Goal: Task Accomplishment & Management: Use online tool/utility

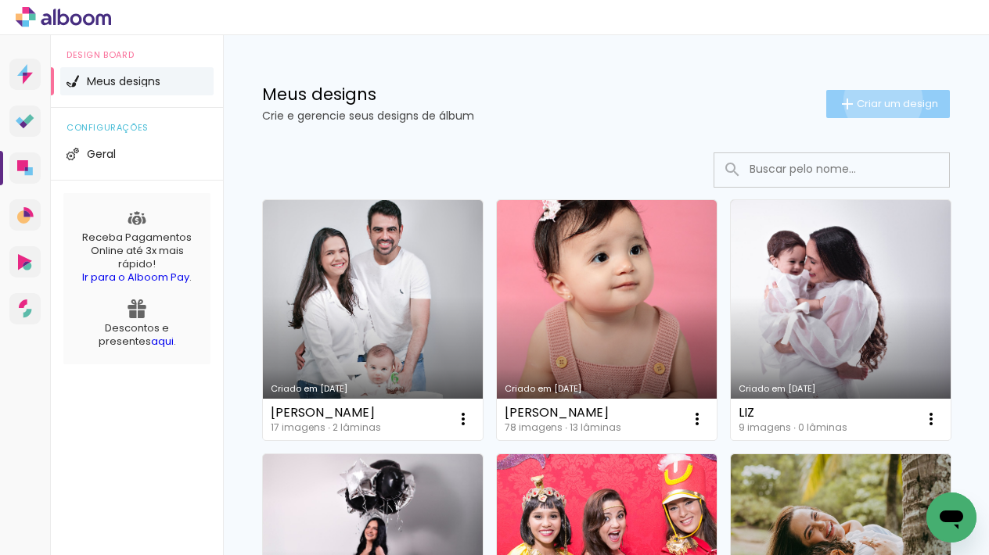
click at [879, 99] on span "Criar um design" at bounding box center [896, 104] width 81 height 10
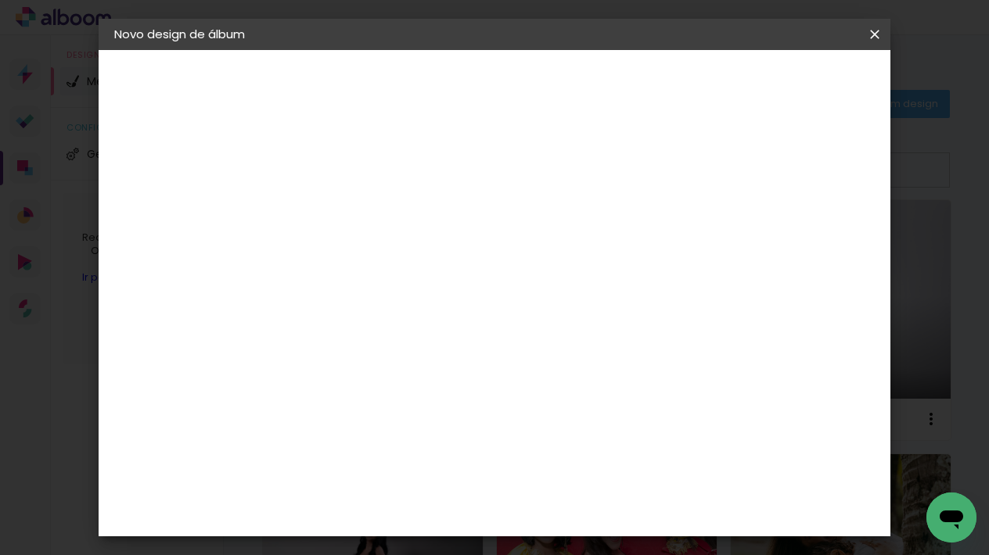
click at [370, 210] on input at bounding box center [370, 210] width 0 height 24
type input "l"
type input "LETÍCIA FAZ 15"
type paper-input "LETÍCIA FAZ 15"
click at [0, 0] on slot "Avançar" at bounding box center [0, 0] width 0 height 0
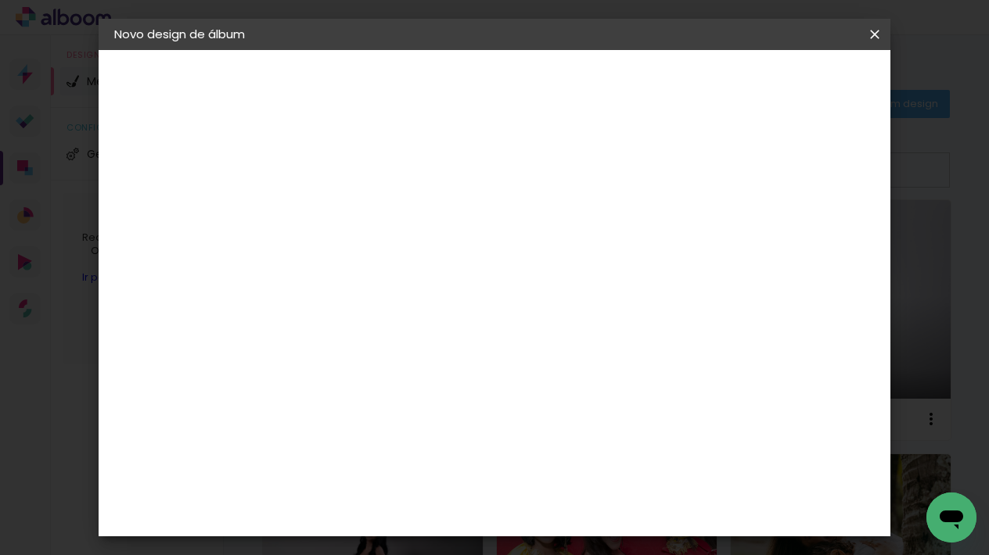
drag, startPoint x: 435, startPoint y: 302, endPoint x: 457, endPoint y: 285, distance: 28.5
click at [433, 302] on input at bounding box center [410, 298] width 158 height 20
type input "MATIAS"
type paper-input "MATIAS"
click at [363, 355] on div "Matias Encadernações" at bounding box center [408, 356] width 96 height 25
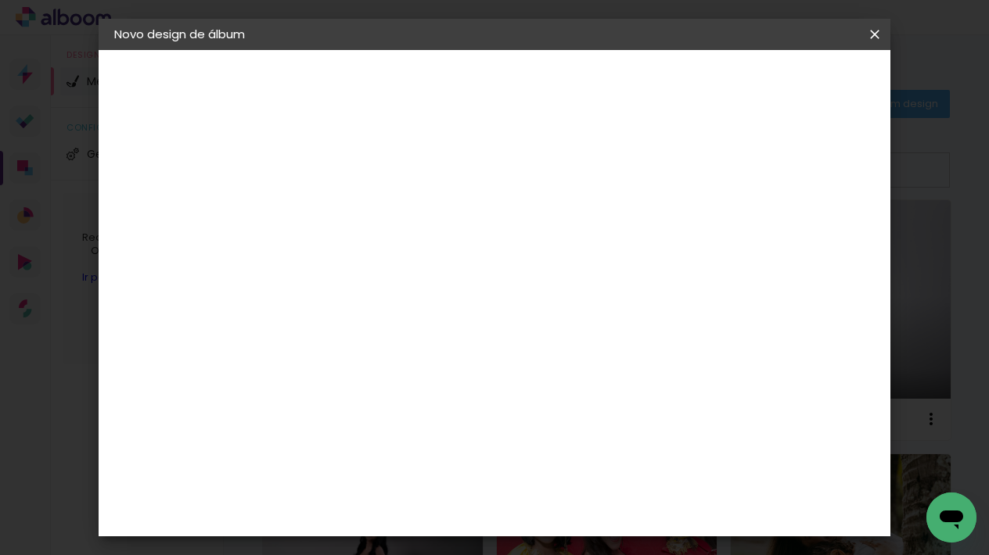
click at [369, 355] on div "Matias Encadernações" at bounding box center [408, 356] width 96 height 25
click at [0, 0] on slot "Avançar" at bounding box center [0, 0] width 0 height 0
click at [431, 260] on input "text" at bounding box center [400, 272] width 61 height 24
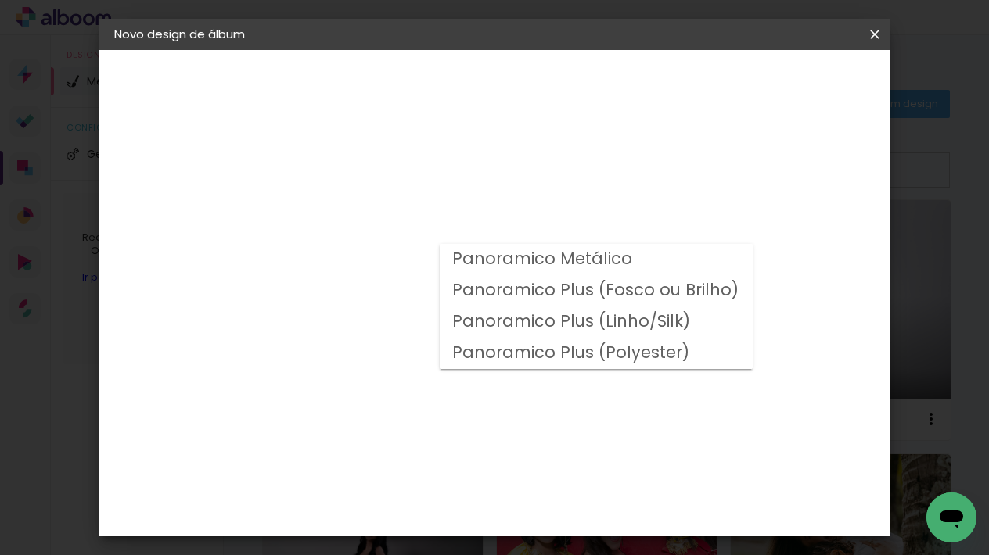
click at [0, 0] on slot "Panoramico Plus (Fosco ou Brilho)" at bounding box center [0, 0] width 0 height 0
type input "Panoramico Plus (Fosco ou Brilho)"
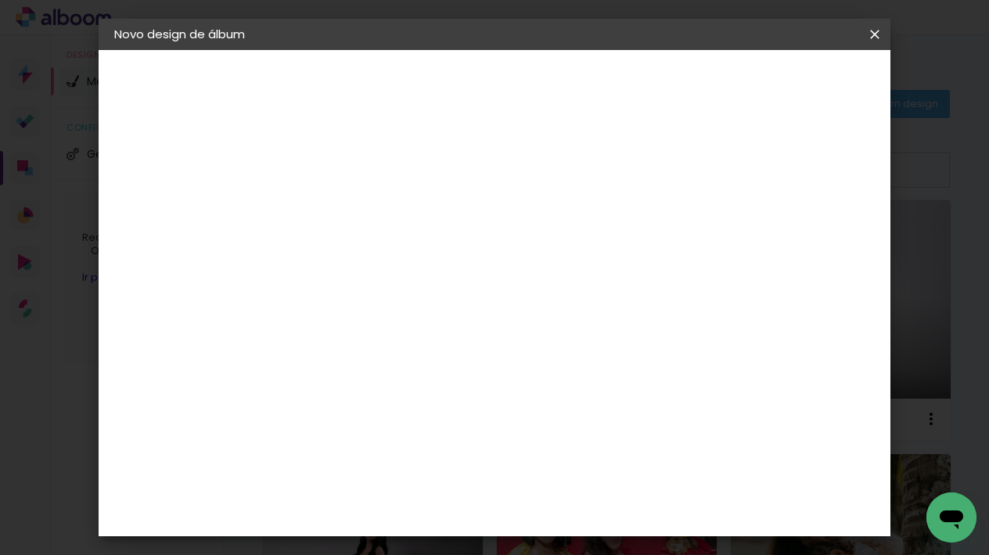
scroll to position [613, 0]
click at [585, 534] on span "25.4 × 50.8 cm" at bounding box center [559, 554] width 52 height 41
drag, startPoint x: 825, startPoint y: 81, endPoint x: 855, endPoint y: 89, distance: 30.7
click at [0, 0] on slot "Avançar" at bounding box center [0, 0] width 0 height 0
drag, startPoint x: 752, startPoint y: 167, endPoint x: 761, endPoint y: 167, distance: 8.6
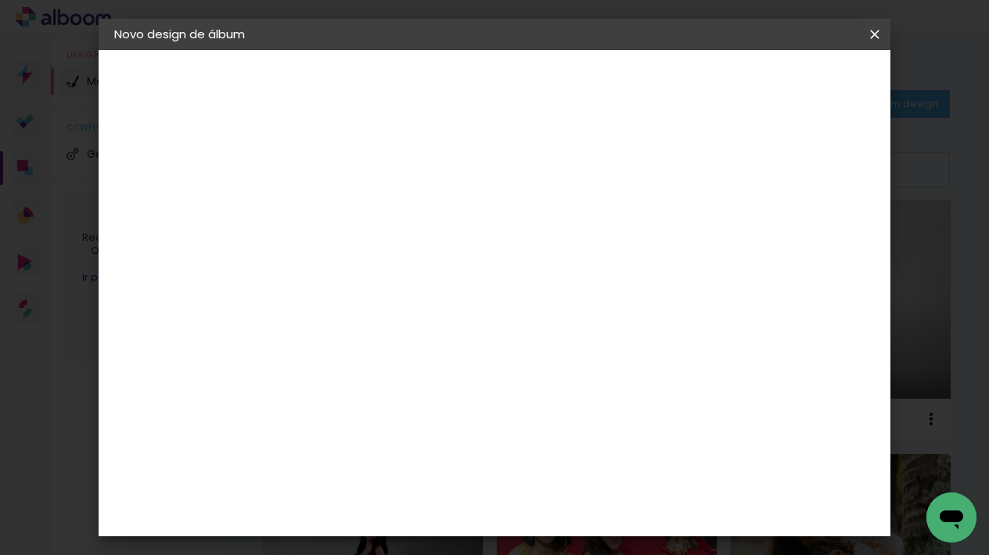
click at [699, 167] on div at bounding box center [692, 169] width 14 height 14
type paper-checkbox "on"
click at [788, 81] on span "Iniciar design" at bounding box center [751, 82] width 71 height 11
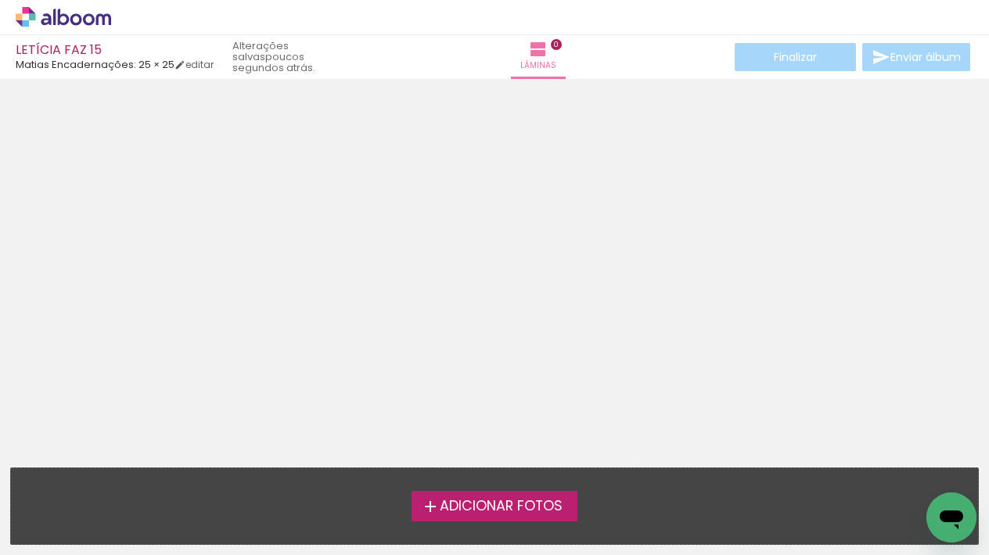
click at [511, 501] on span "Adicionar Fotos" at bounding box center [501, 507] width 123 height 14
click at [0, 0] on input "file" at bounding box center [0, 0] width 0 height 0
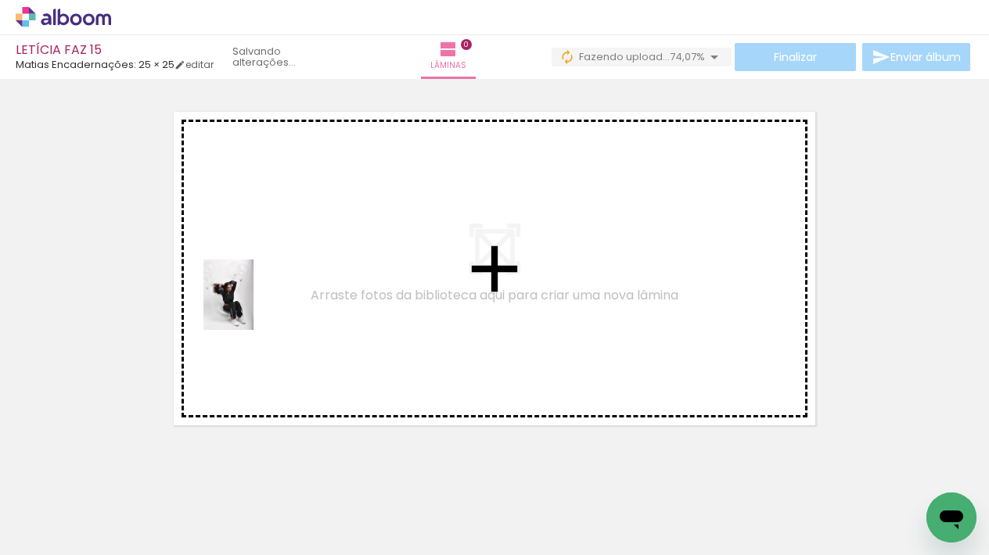
drag, startPoint x: 157, startPoint y: 507, endPoint x: 253, endPoint y: 305, distance: 223.5
click at [253, 305] on quentale-workspace at bounding box center [494, 277] width 989 height 555
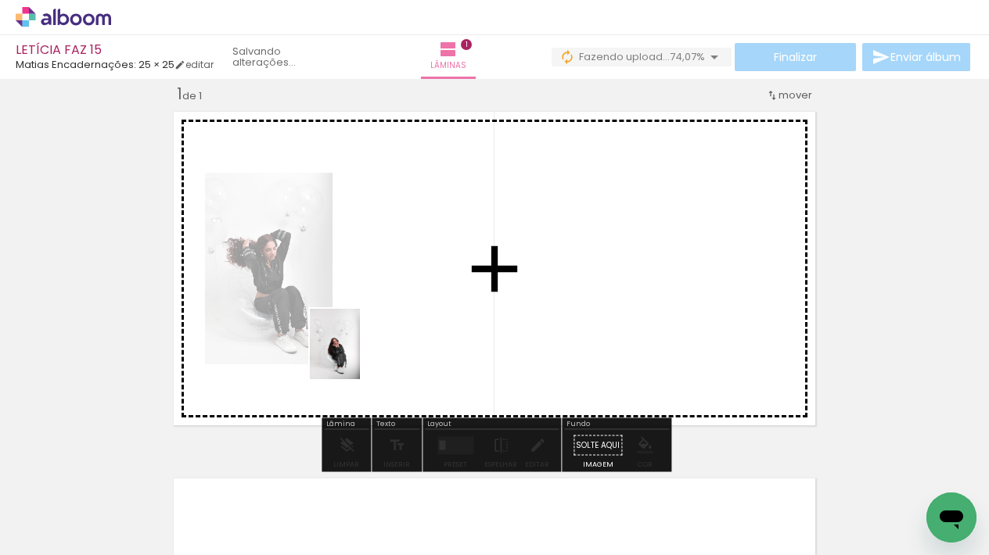
drag, startPoint x: 255, startPoint y: 507, endPoint x: 379, endPoint y: 342, distance: 206.6
click at [379, 342] on quentale-workspace at bounding box center [494, 277] width 989 height 555
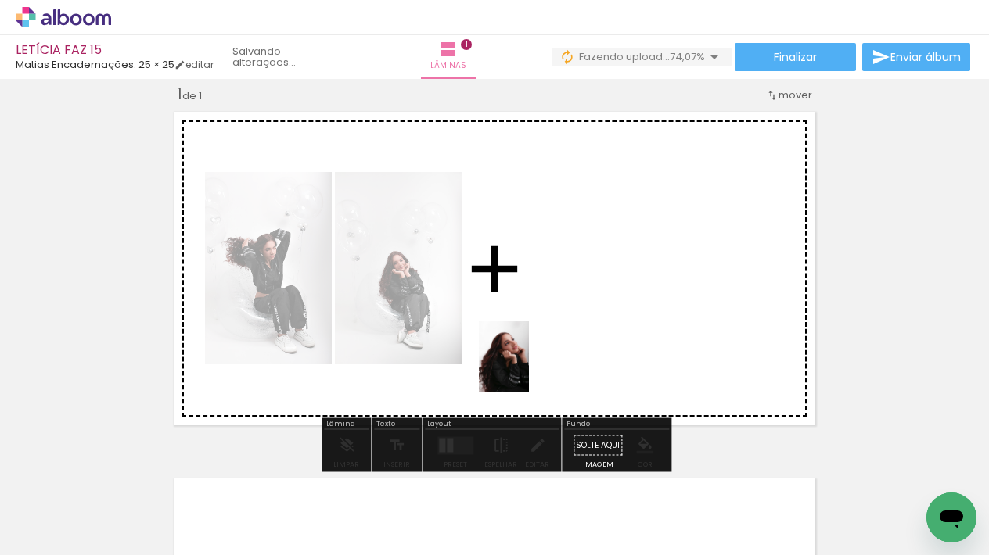
drag, startPoint x: 346, startPoint y: 504, endPoint x: 527, endPoint y: 367, distance: 227.7
click at [527, 367] on quentale-workspace at bounding box center [494, 277] width 989 height 555
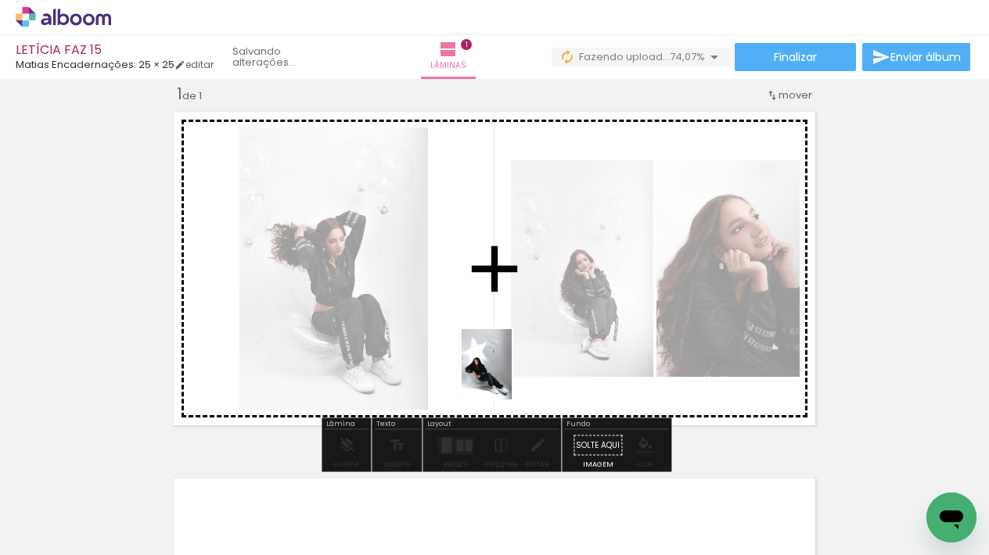
drag, startPoint x: 428, startPoint y: 506, endPoint x: 508, endPoint y: 376, distance: 152.8
click at [508, 376] on quentale-workspace at bounding box center [494, 277] width 989 height 555
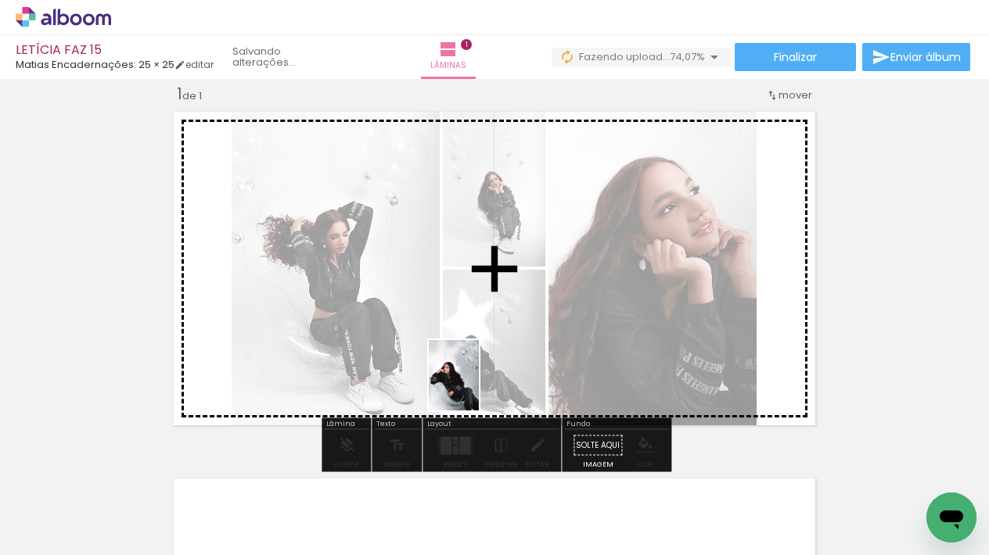
drag, startPoint x: 516, startPoint y: 512, endPoint x: 473, endPoint y: 378, distance: 141.2
click at [473, 378] on quentale-workspace at bounding box center [494, 277] width 989 height 555
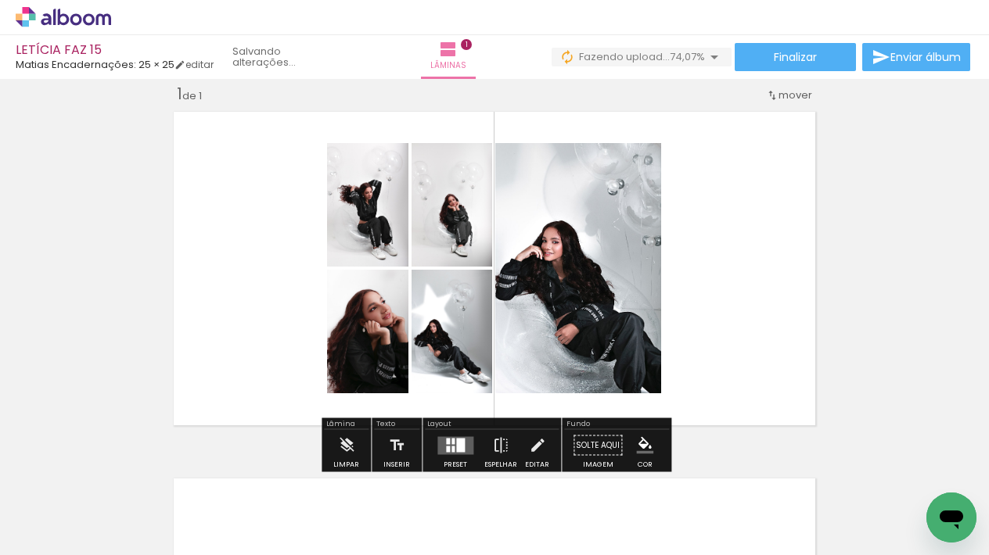
click at [458, 443] on div at bounding box center [460, 445] width 9 height 14
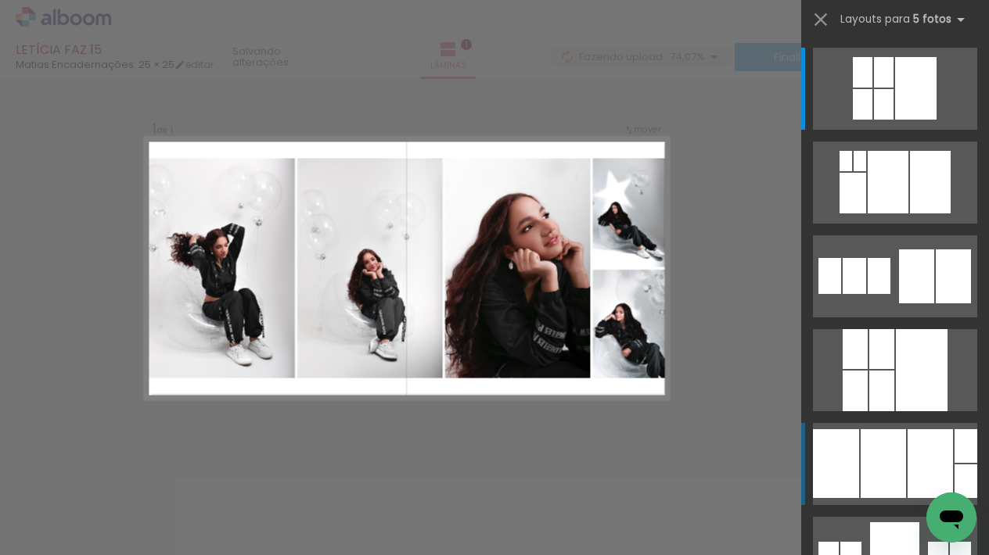
click at [910, 467] on div at bounding box center [929, 463] width 45 height 69
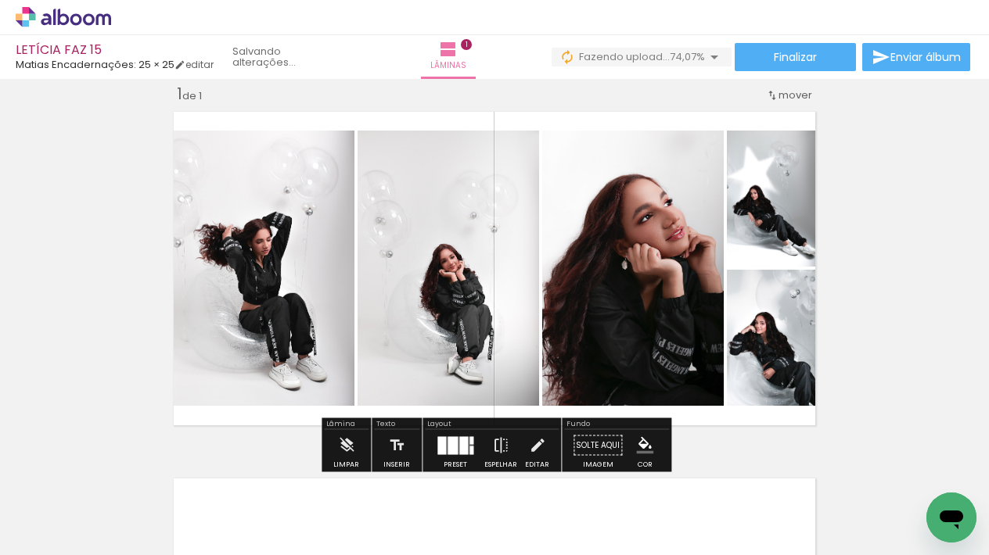
click at [447, 444] on div at bounding box center [452, 445] width 10 height 18
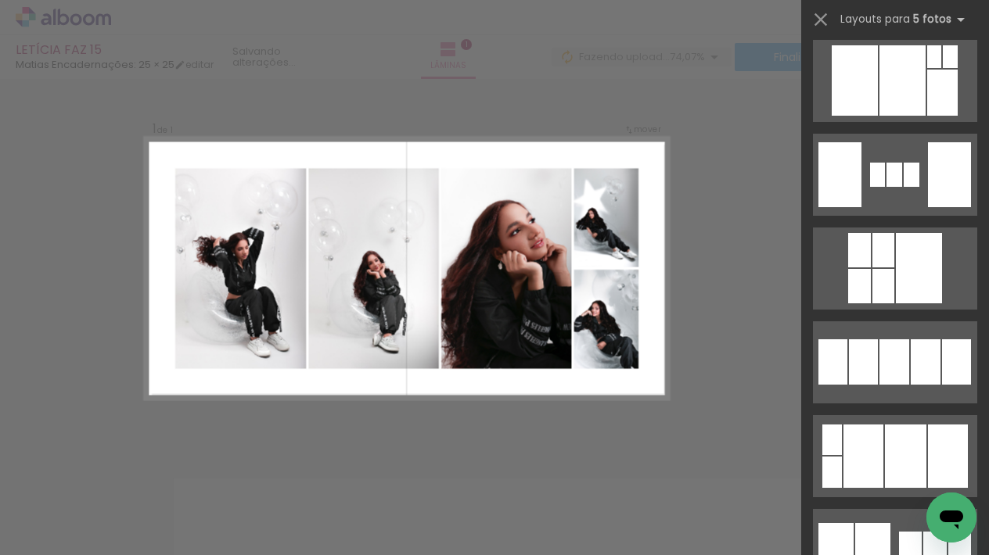
scroll to position [2084, 0]
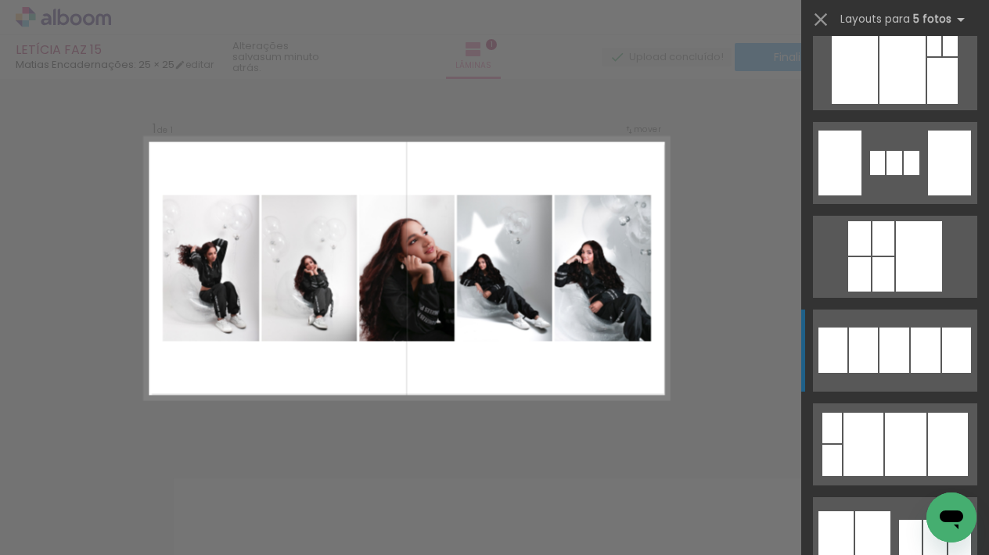
click at [912, 354] on div at bounding box center [925, 350] width 30 height 45
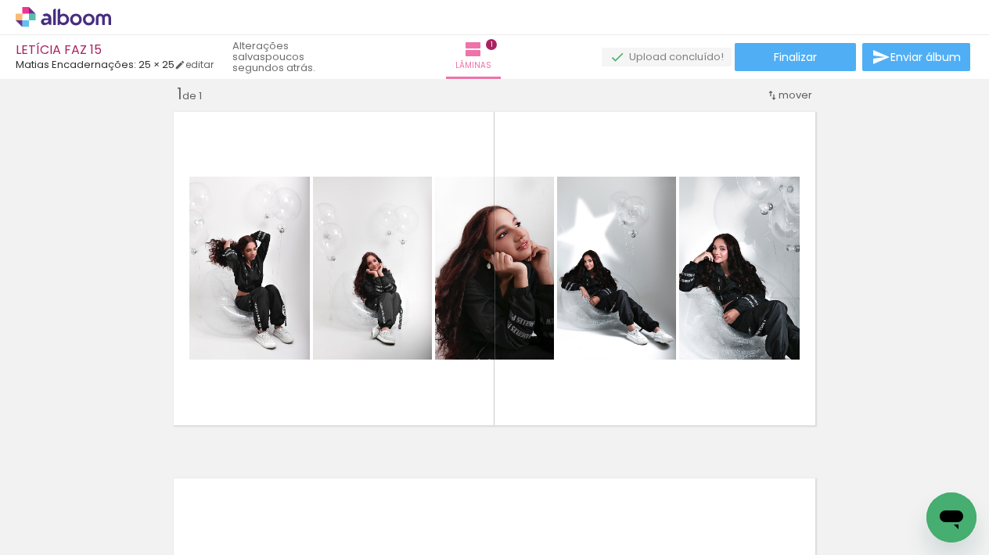
click at [59, 537] on span "Adicionar Fotos" at bounding box center [55, 534] width 47 height 17
click at [0, 0] on input "file" at bounding box center [0, 0] width 0 height 0
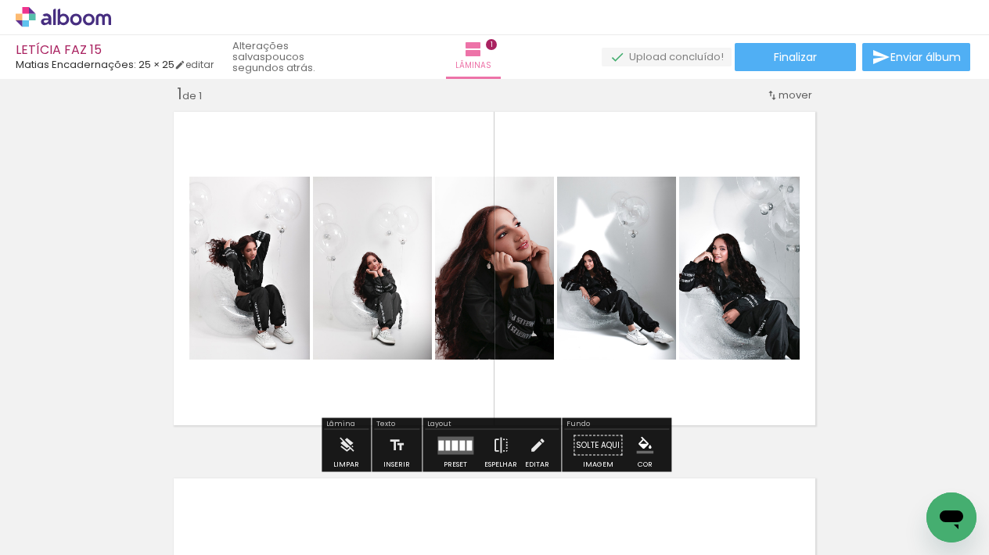
scroll to position [0, 0]
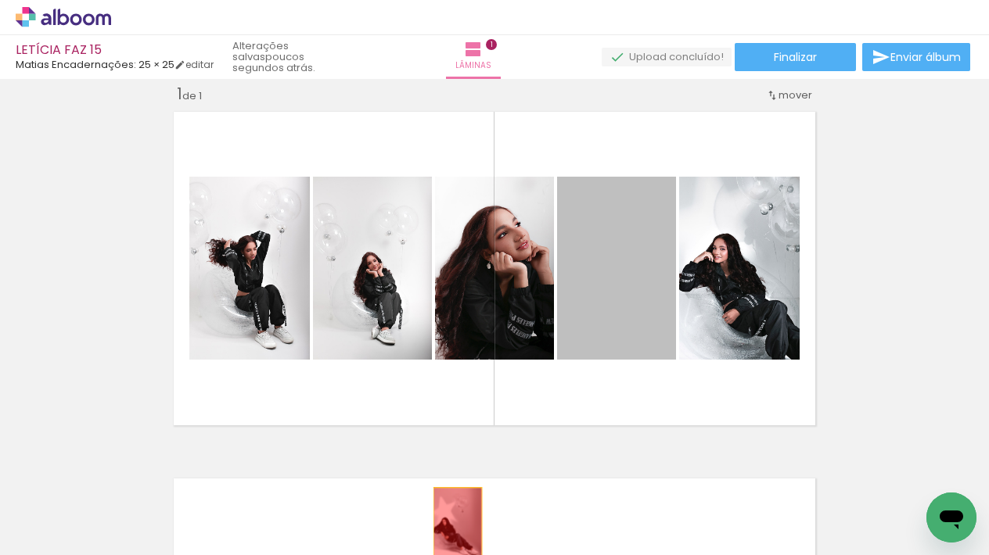
drag, startPoint x: 607, startPoint y: 287, endPoint x: 457, endPoint y: 526, distance: 281.9
click at [457, 526] on quentale-workspace at bounding box center [494, 277] width 989 height 555
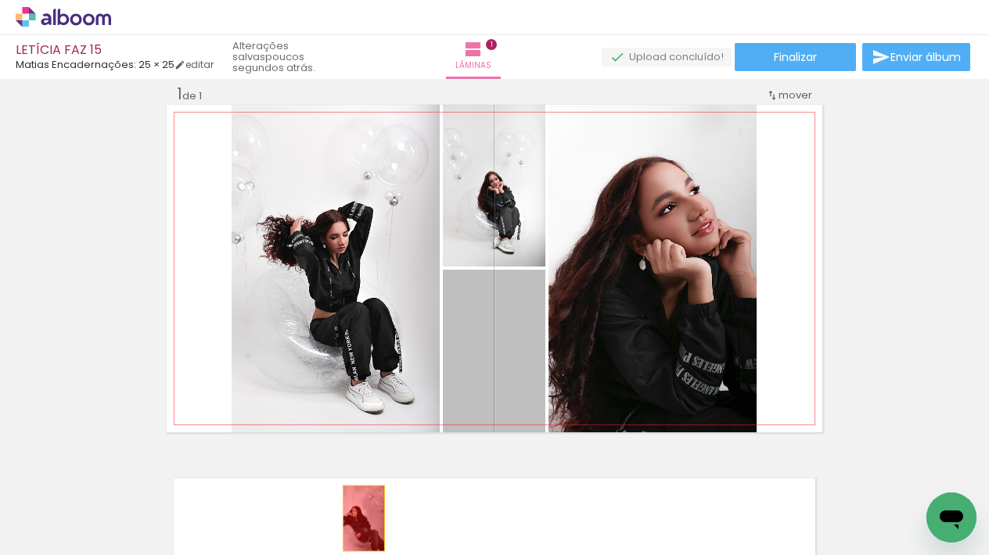
drag, startPoint x: 474, startPoint y: 364, endPoint x: 382, endPoint y: 509, distance: 172.3
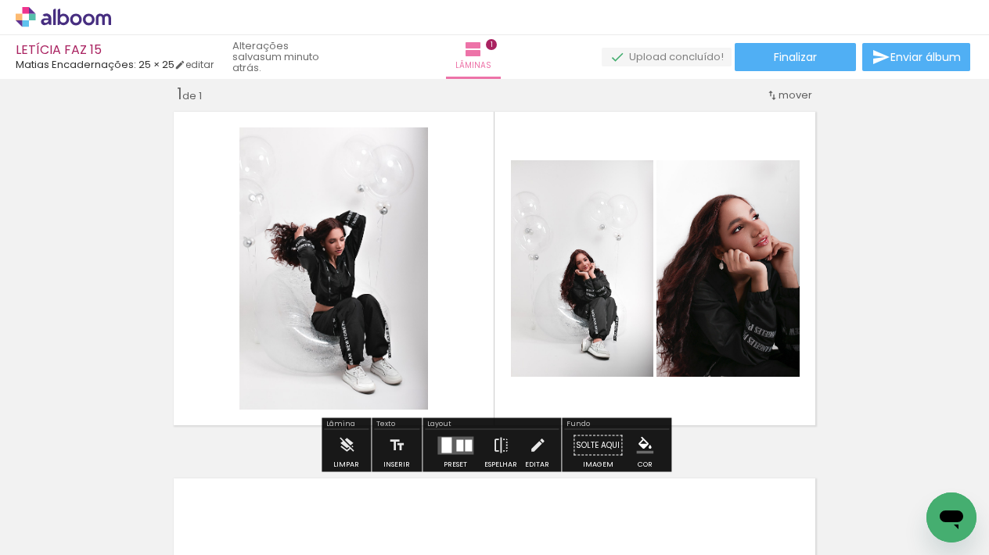
drag, startPoint x: 387, startPoint y: 469, endPoint x: 421, endPoint y: 467, distance: 33.7
click at [388, 469] on iron-icon at bounding box center [385, 471] width 16 height 16
drag, startPoint x: 393, startPoint y: 474, endPoint x: 440, endPoint y: 474, distance: 46.9
click at [393, 475] on iron-icon at bounding box center [385, 471] width 16 height 16
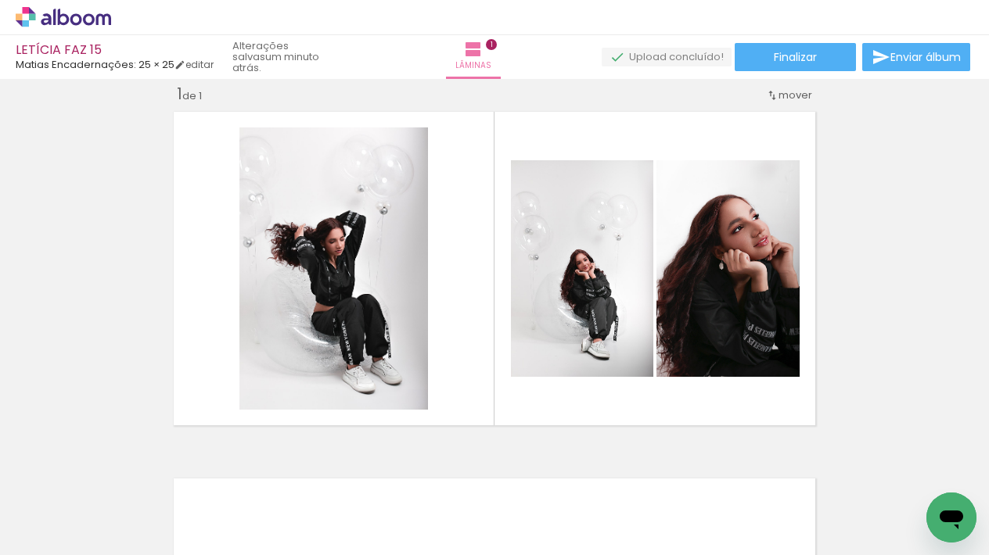
scroll to position [0, 1319]
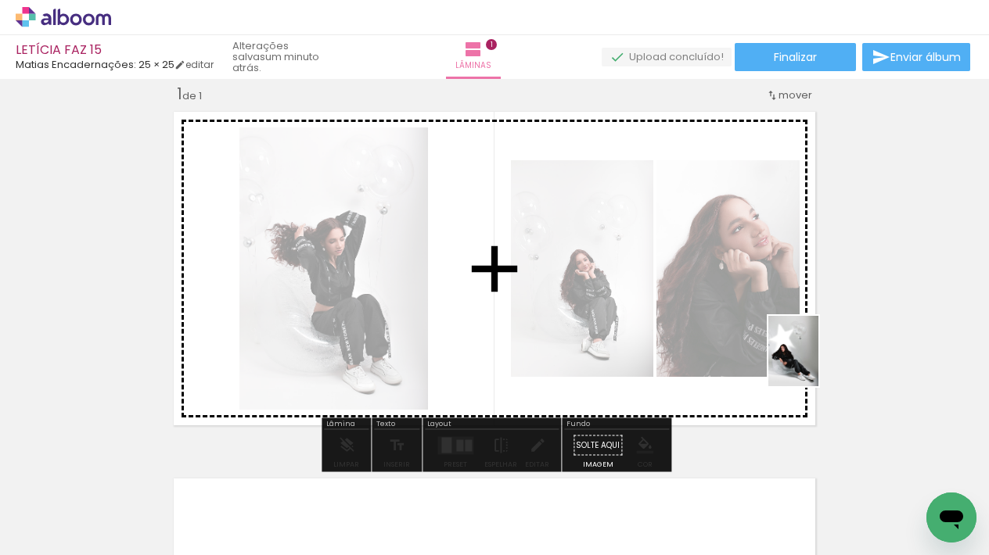
drag, startPoint x: 851, startPoint y: 499, endPoint x: 936, endPoint y: 483, distance: 86.8
click at [791, 350] on quentale-workspace at bounding box center [494, 277] width 989 height 555
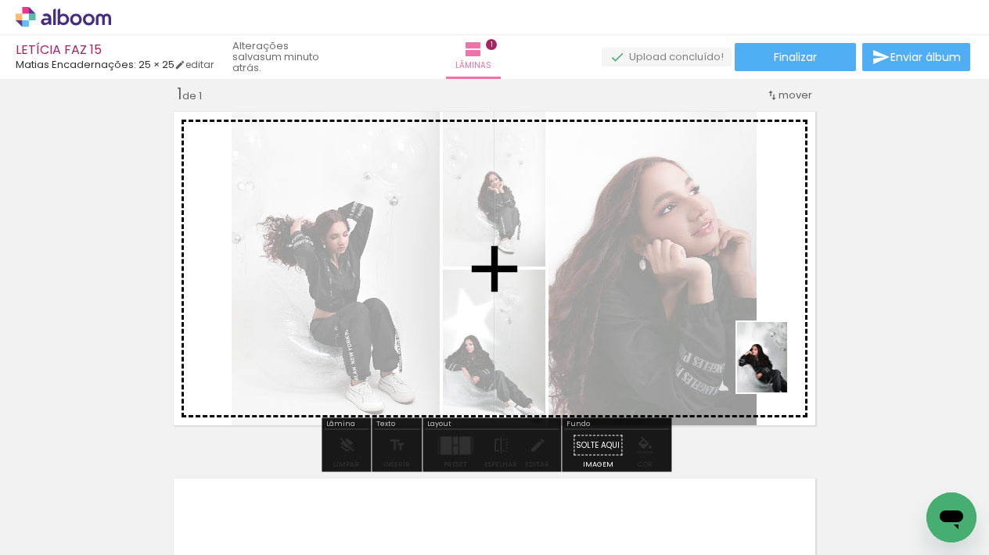
drag, startPoint x: 937, startPoint y: 483, endPoint x: 784, endPoint y: 369, distance: 190.7
click at [784, 369] on quentale-workspace at bounding box center [494, 277] width 989 height 555
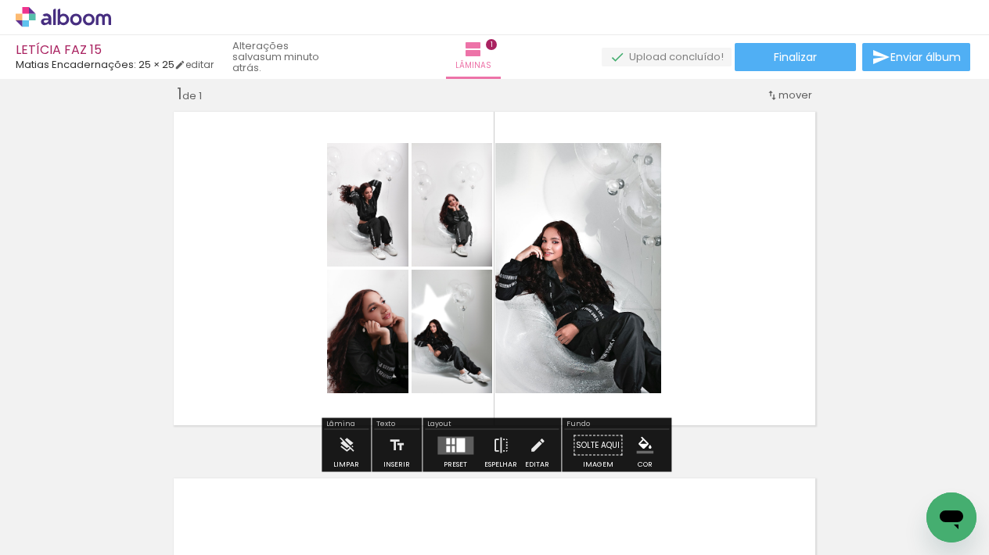
click at [708, 332] on quentale-layouter at bounding box center [494, 269] width 655 height 328
click at [456, 444] on div at bounding box center [460, 445] width 9 height 14
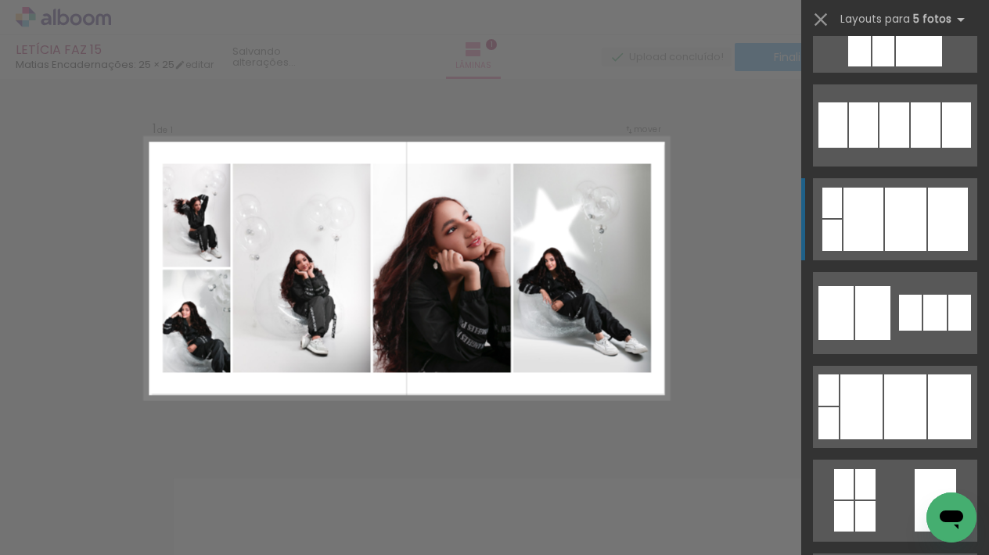
scroll to position [2288, 0]
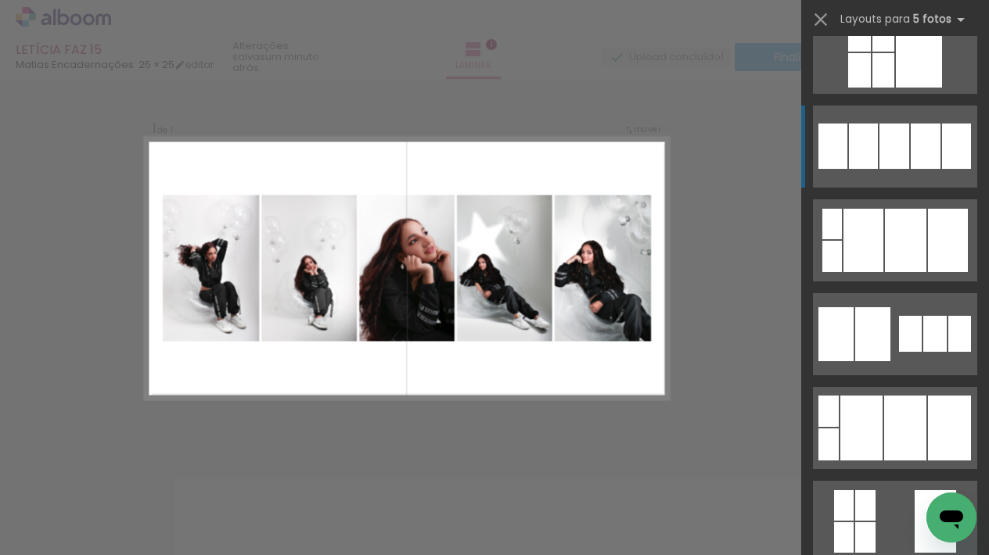
click at [898, 145] on div at bounding box center [894, 146] width 30 height 45
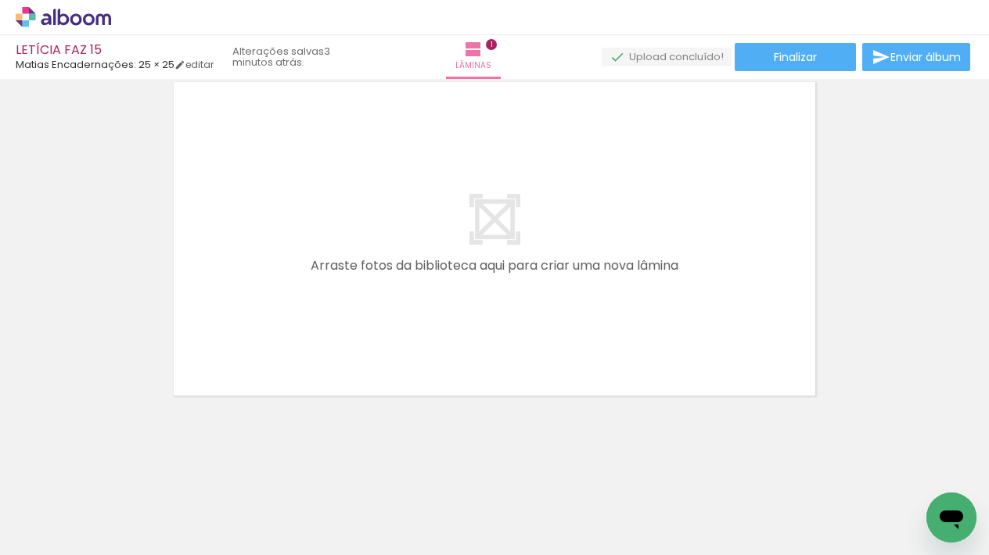
scroll to position [416, 0]
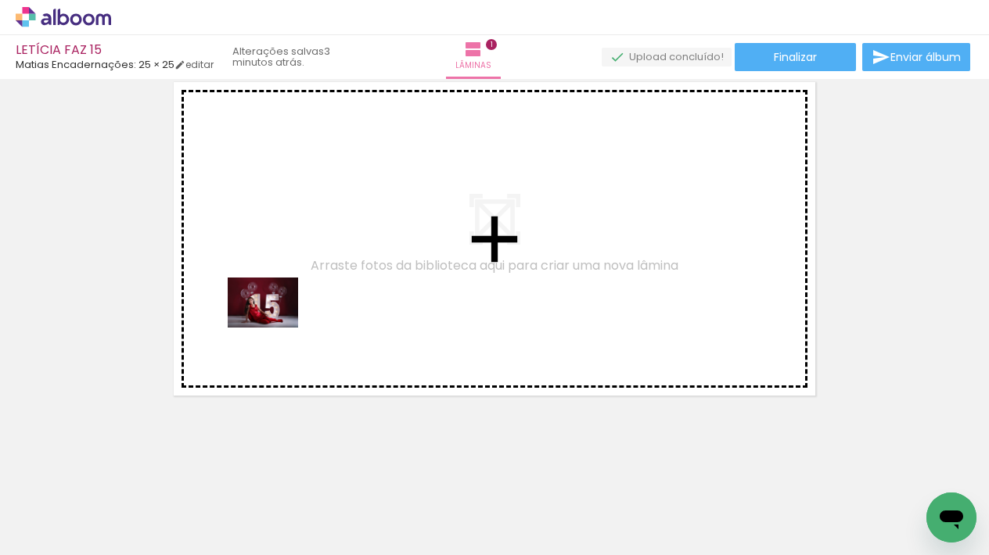
drag, startPoint x: 250, startPoint y: 497, endPoint x: 281, endPoint y: 292, distance: 206.4
click at [281, 292] on quentale-workspace at bounding box center [494, 277] width 989 height 555
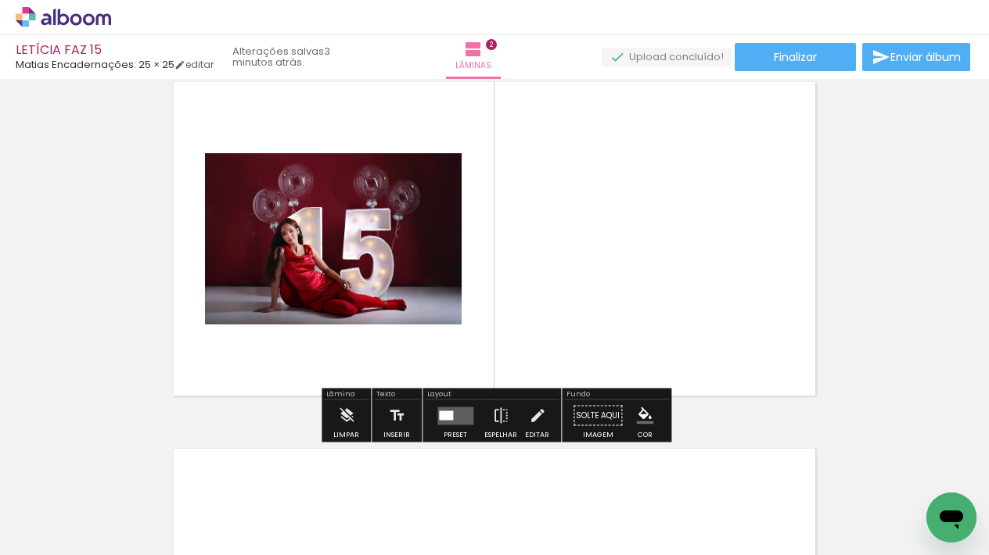
scroll to position [386, 0]
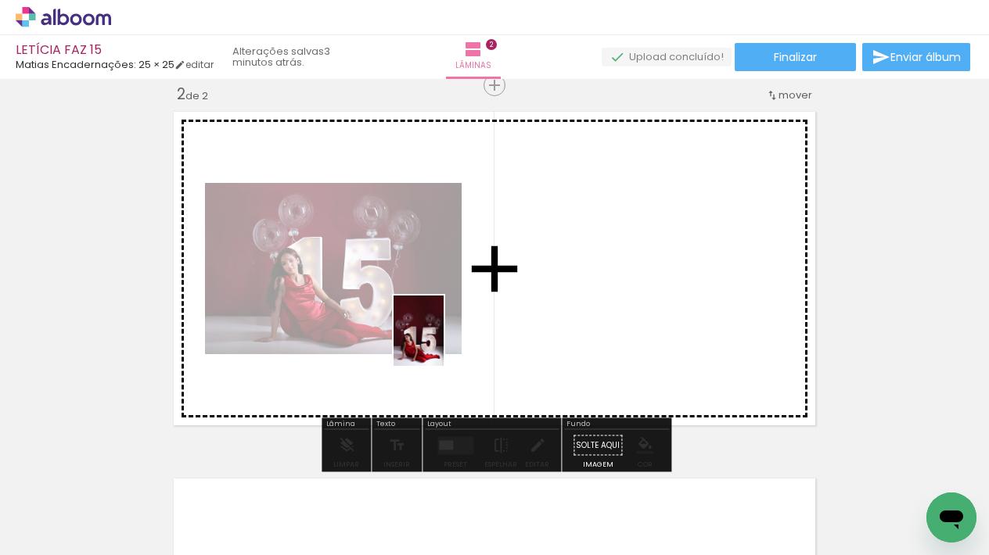
drag, startPoint x: 343, startPoint y: 508, endPoint x: 447, endPoint y: 334, distance: 202.0
click at [447, 334] on quentale-workspace at bounding box center [494, 277] width 989 height 555
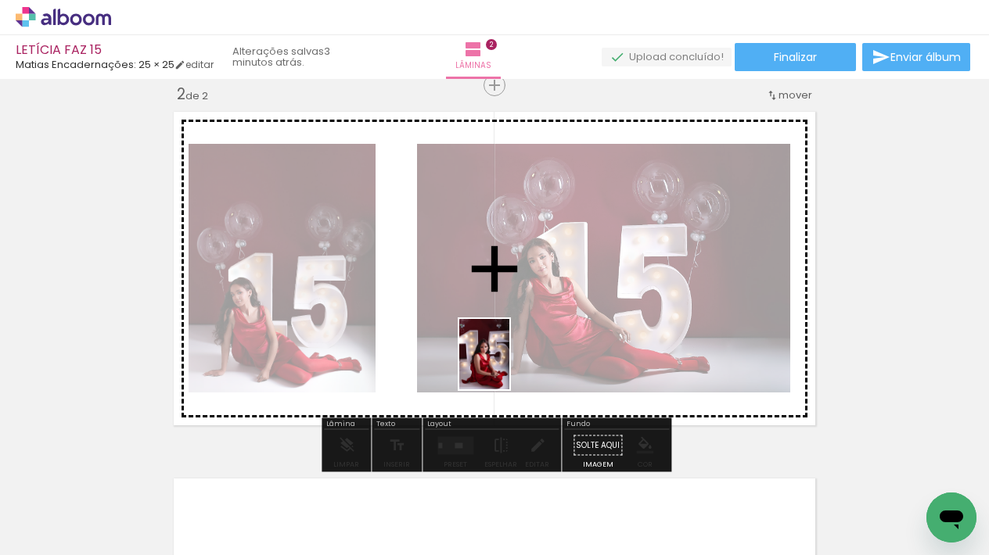
drag, startPoint x: 440, startPoint y: 493, endPoint x: 506, endPoint y: 366, distance: 143.1
click at [506, 366] on quentale-workspace at bounding box center [494, 277] width 989 height 555
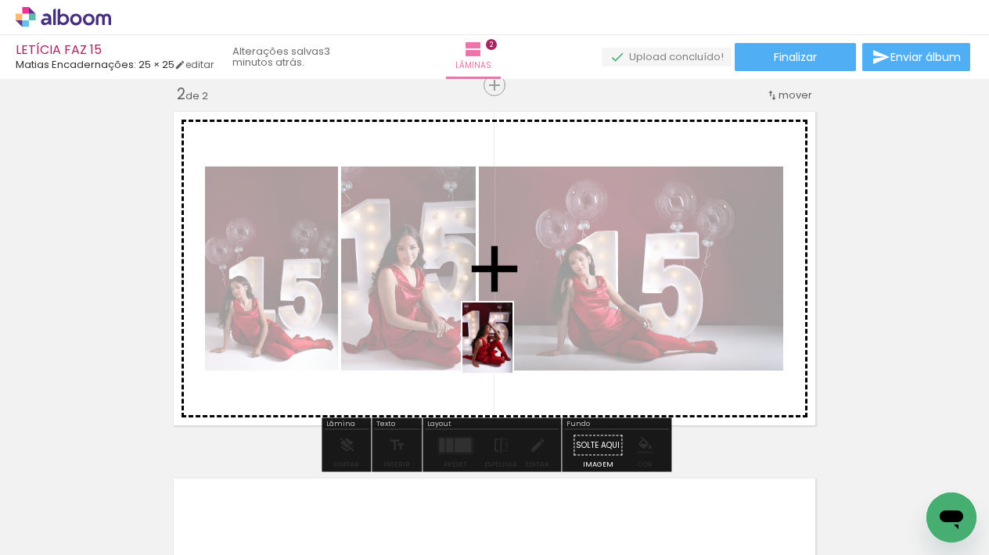
drag, startPoint x: 503, startPoint y: 502, endPoint x: 509, endPoint y: 350, distance: 152.6
click at [509, 350] on quentale-workspace at bounding box center [494, 277] width 989 height 555
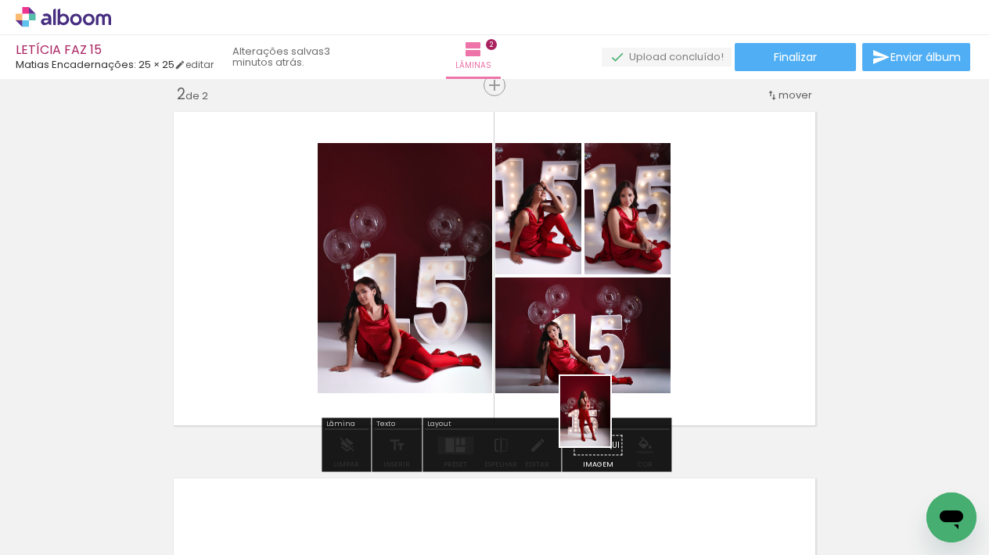
drag, startPoint x: 607, startPoint y: 464, endPoint x: 684, endPoint y: 515, distance: 92.0
click at [609, 386] on quentale-workspace at bounding box center [494, 277] width 989 height 555
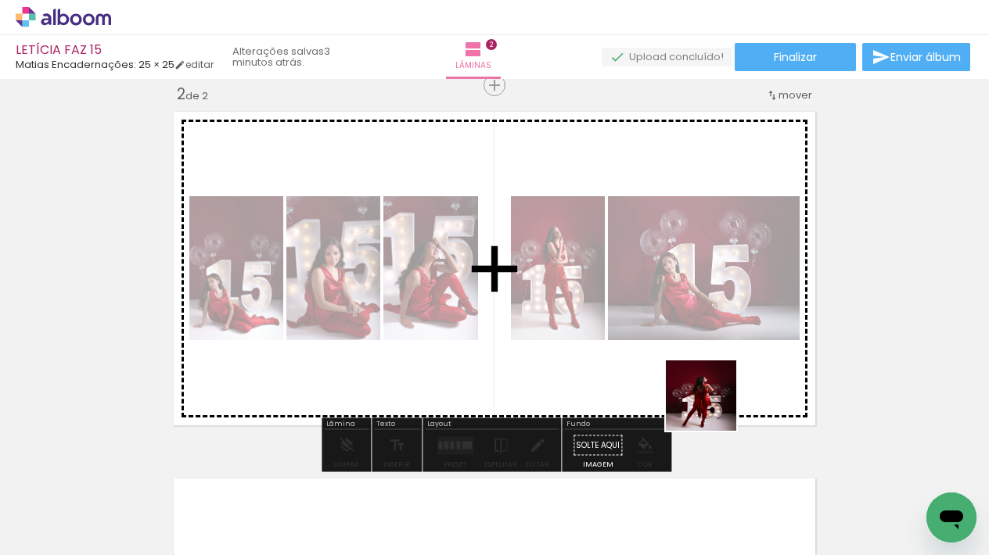
drag, startPoint x: 684, startPoint y: 515, endPoint x: 774, endPoint y: 511, distance: 90.8
click at [713, 406] on quentale-workspace at bounding box center [494, 277] width 989 height 555
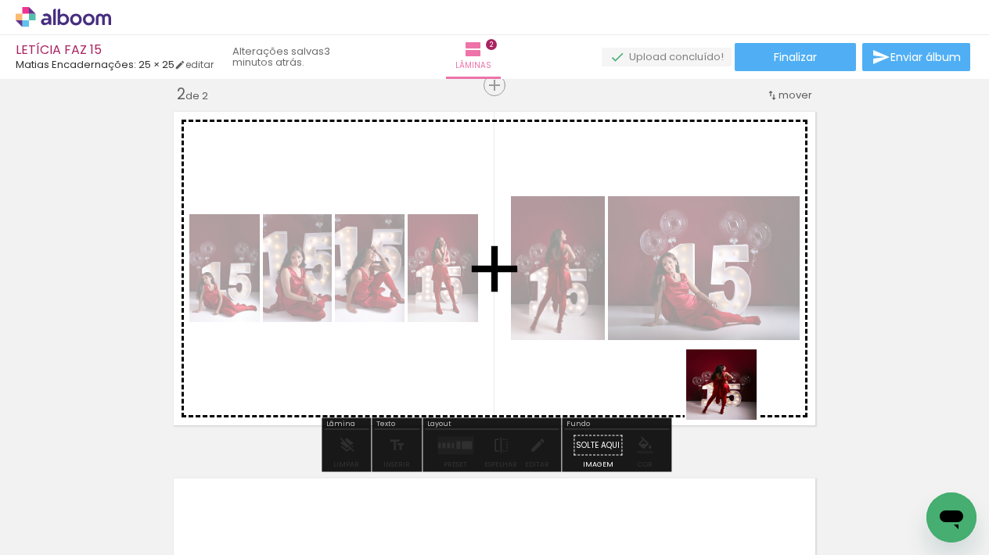
drag, startPoint x: 774, startPoint y: 511, endPoint x: 765, endPoint y: 443, distance: 68.7
click at [733, 392] on quentale-workspace at bounding box center [494, 277] width 989 height 555
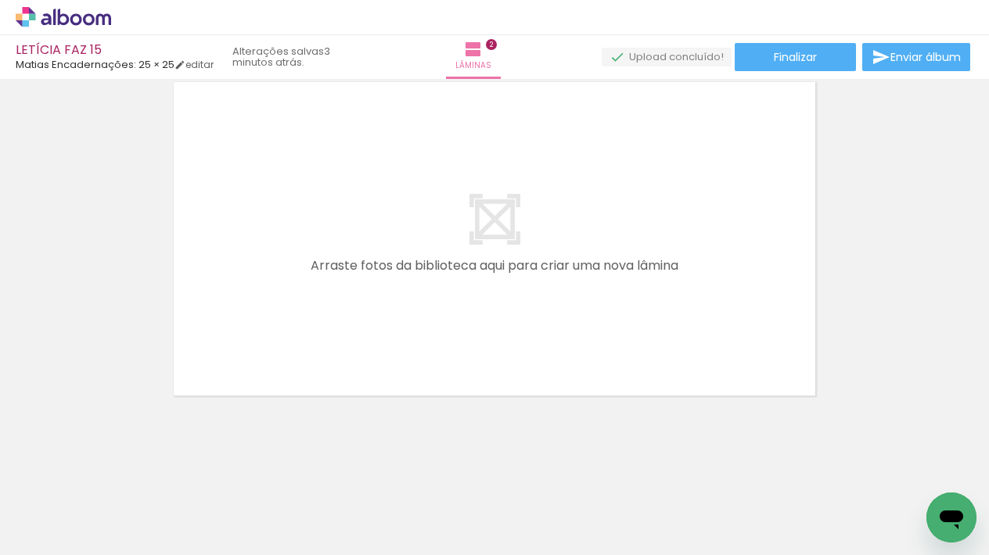
scroll to position [783, 0]
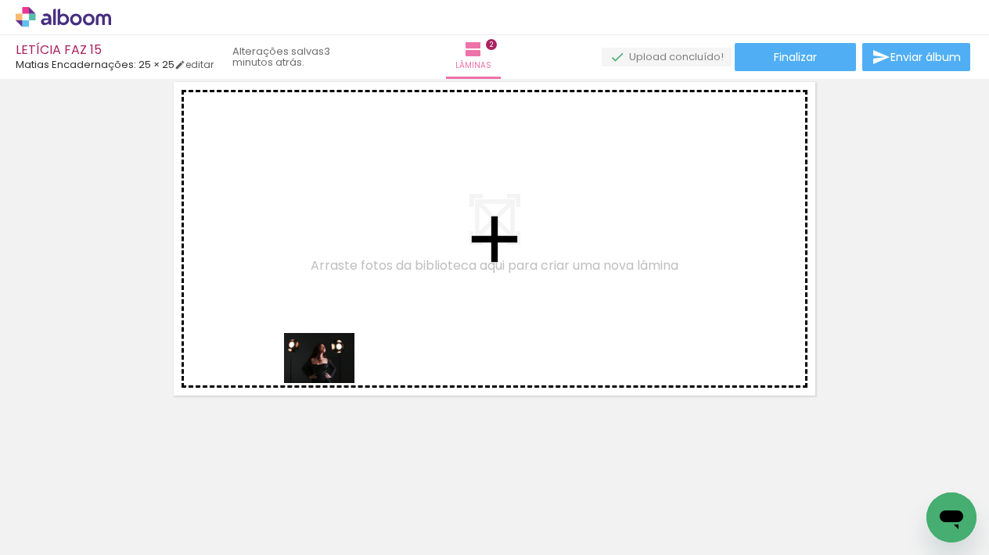
drag, startPoint x: 170, startPoint y: 513, endPoint x: 339, endPoint y: 372, distance: 219.9
click at [339, 372] on quentale-workspace at bounding box center [494, 277] width 989 height 555
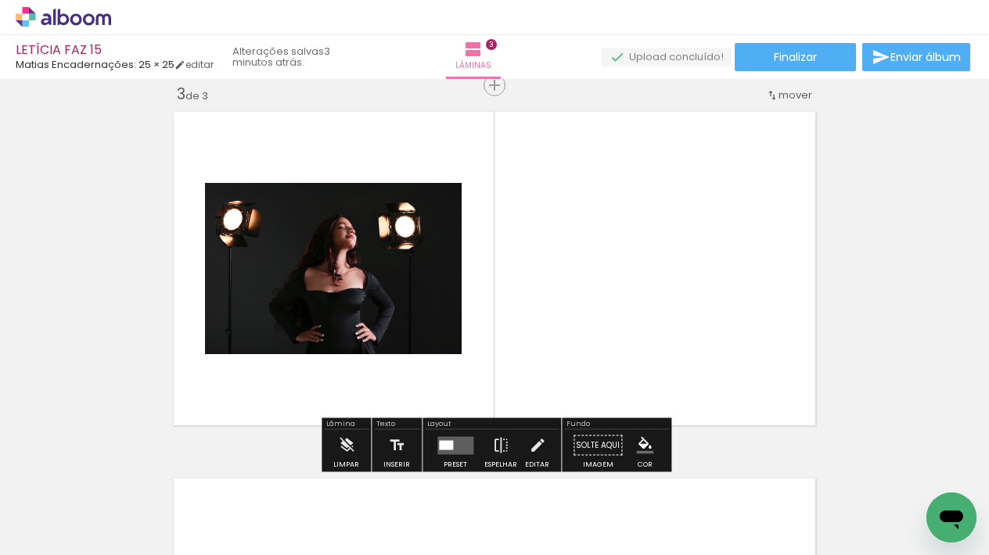
scroll to position [0, 701]
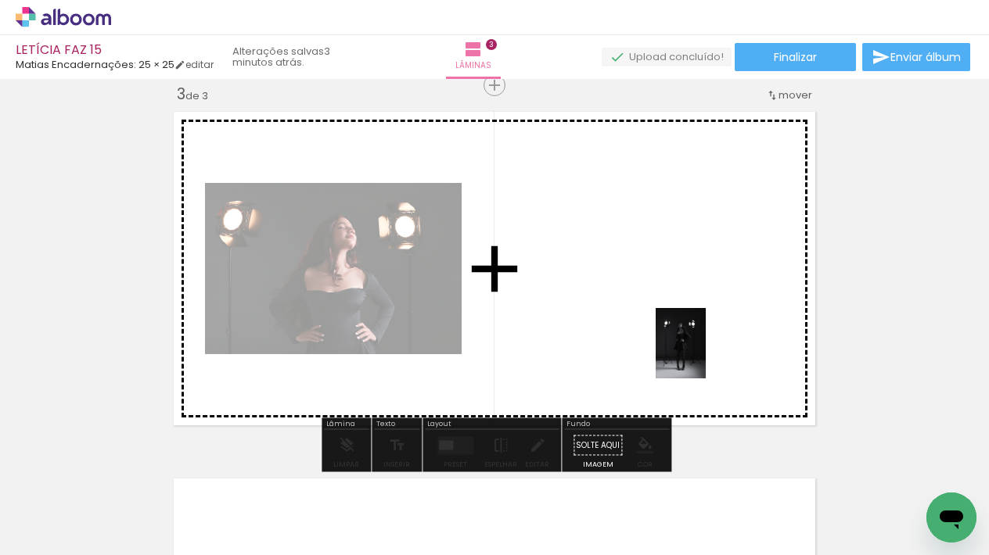
drag, startPoint x: 677, startPoint y: 499, endPoint x: 611, endPoint y: 509, distance: 67.2
click at [703, 353] on quentale-workspace at bounding box center [494, 277] width 989 height 555
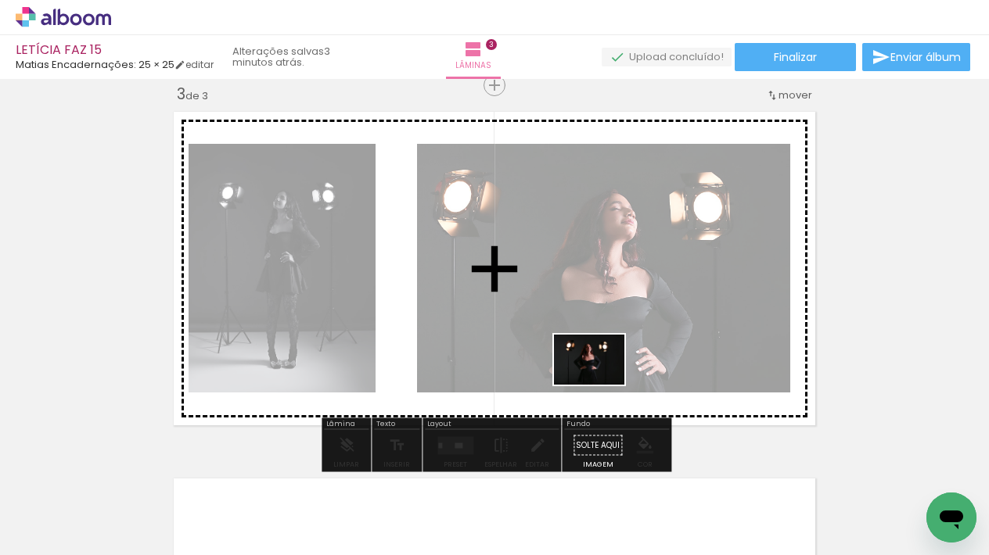
drag, startPoint x: 608, startPoint y: 508, endPoint x: 601, endPoint y: 361, distance: 147.2
click at [601, 361] on quentale-workspace at bounding box center [494, 277] width 989 height 555
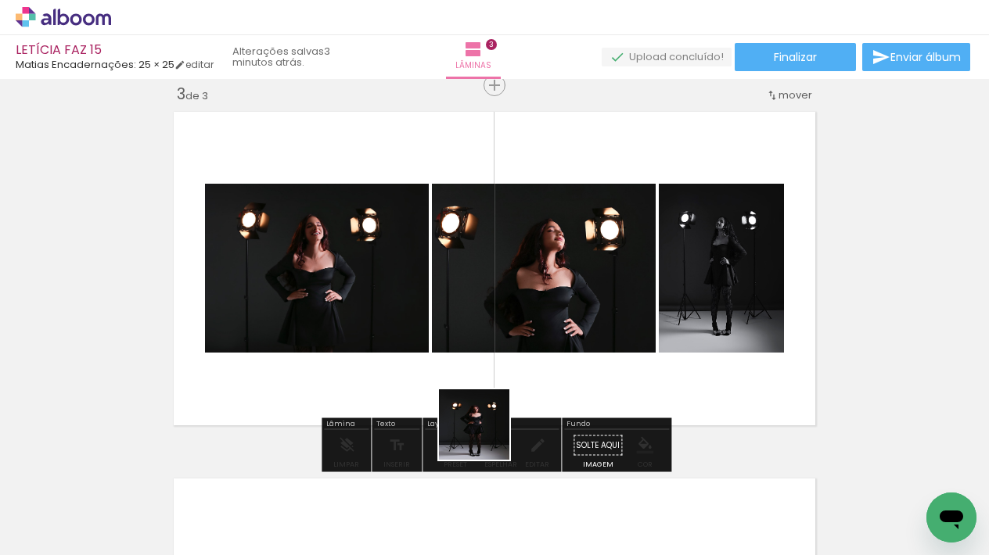
drag, startPoint x: 511, startPoint y: 509, endPoint x: 468, endPoint y: 389, distance: 127.9
click at [468, 389] on quentale-workspace at bounding box center [494, 277] width 989 height 555
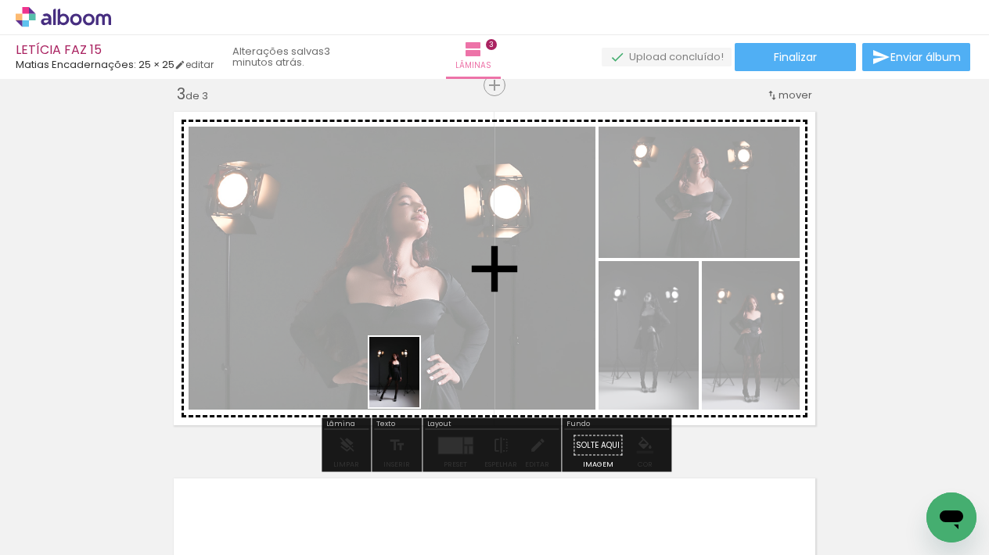
drag, startPoint x: 434, startPoint y: 472, endPoint x: 414, endPoint y: 370, distance: 103.7
click at [414, 370] on quentale-workspace at bounding box center [494, 277] width 989 height 555
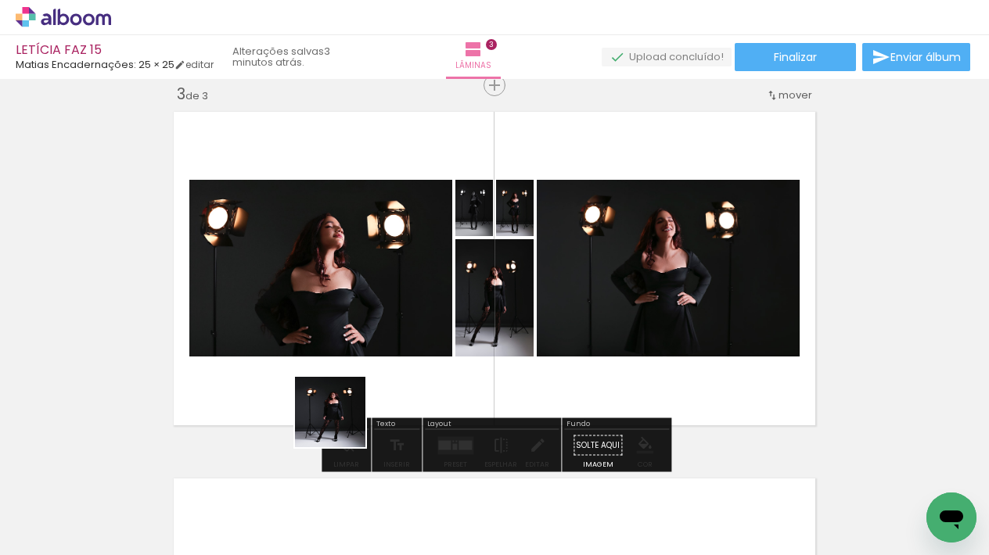
drag, startPoint x: 340, startPoint y: 479, endPoint x: 349, endPoint y: 340, distance: 139.5
click at [349, 340] on quentale-workspace at bounding box center [494, 277] width 989 height 555
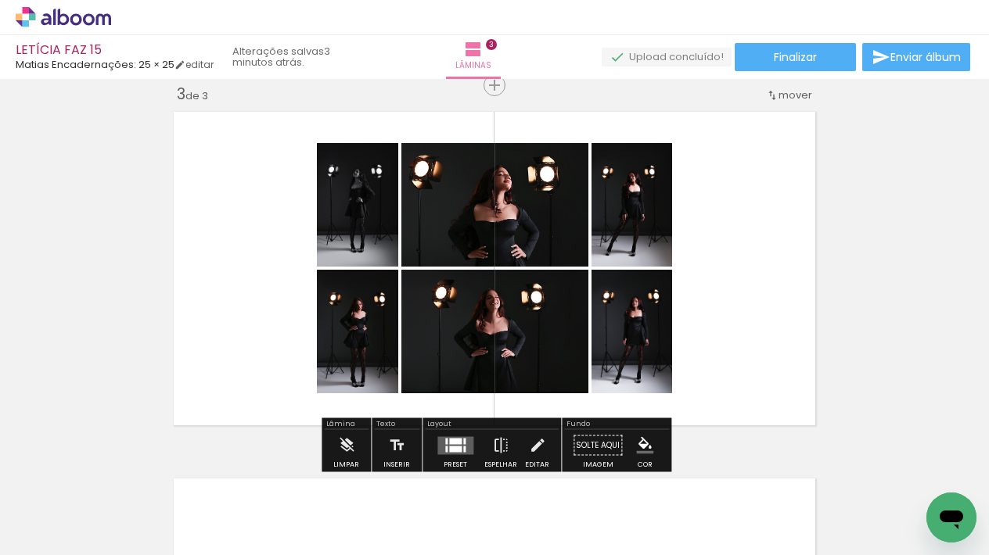
click at [454, 444] on div at bounding box center [455, 441] width 13 height 6
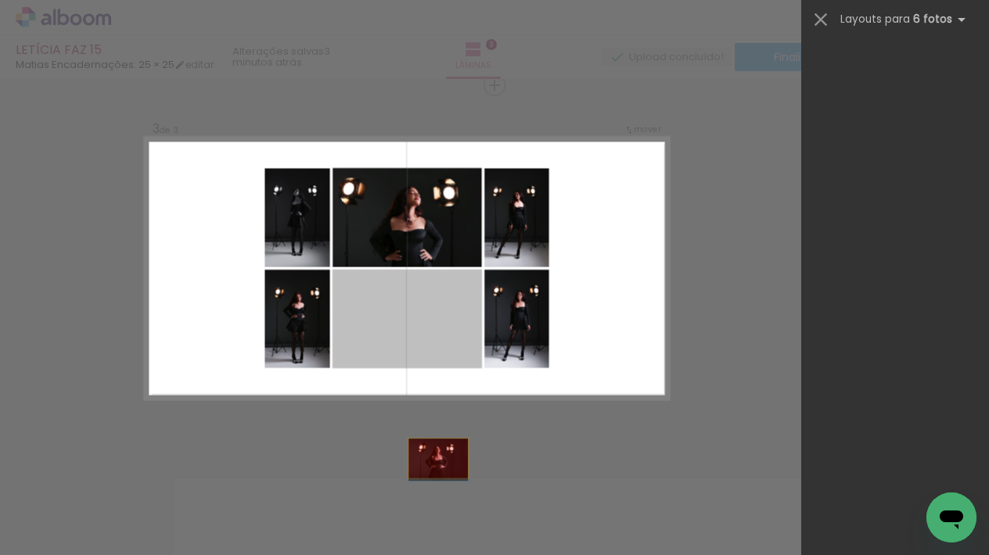
scroll to position [0, 0]
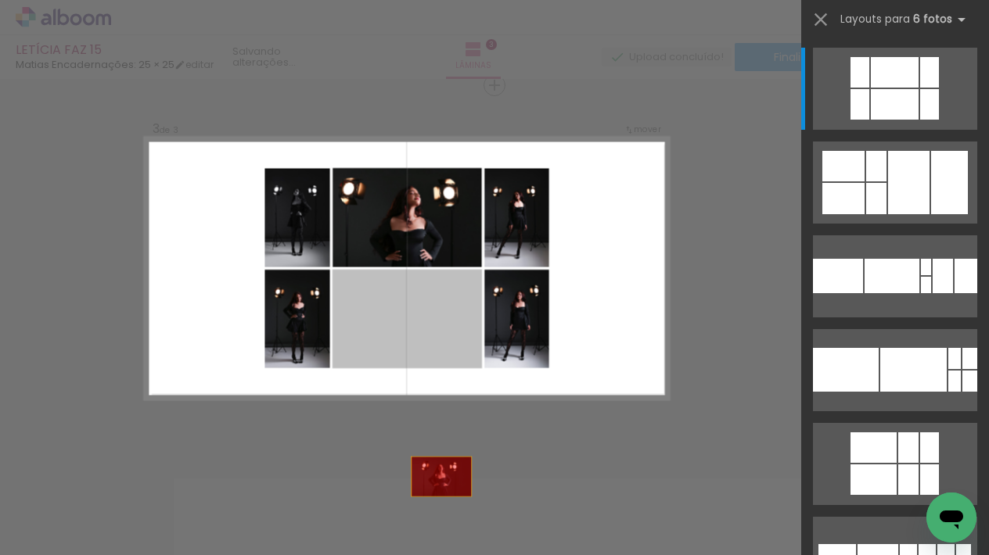
drag, startPoint x: 447, startPoint y: 335, endPoint x: 450, endPoint y: 515, distance: 179.1
click at [450, 515] on quentale-workspace at bounding box center [494, 277] width 989 height 555
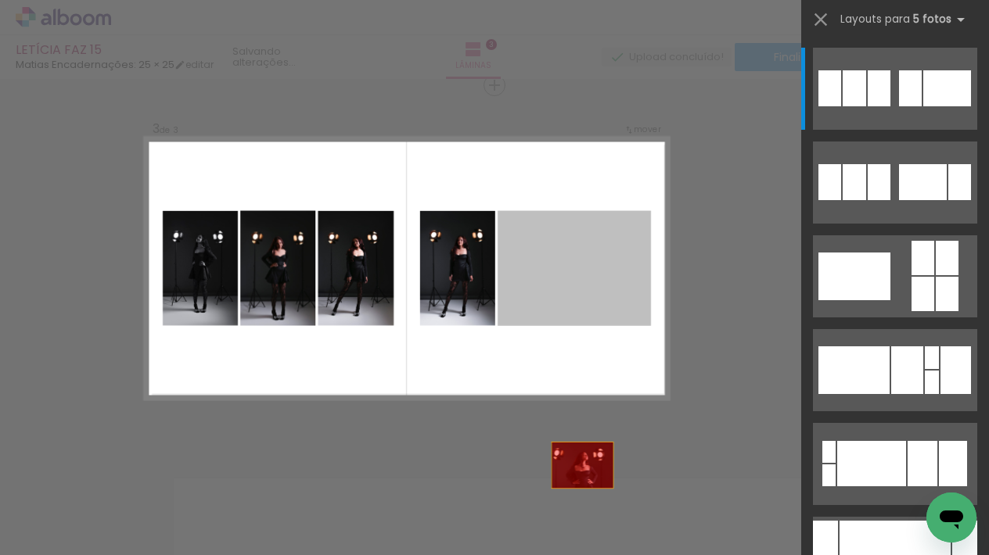
drag, startPoint x: 602, startPoint y: 286, endPoint x: 583, endPoint y: 511, distance: 226.1
click at [583, 511] on quentale-workspace at bounding box center [494, 277] width 989 height 555
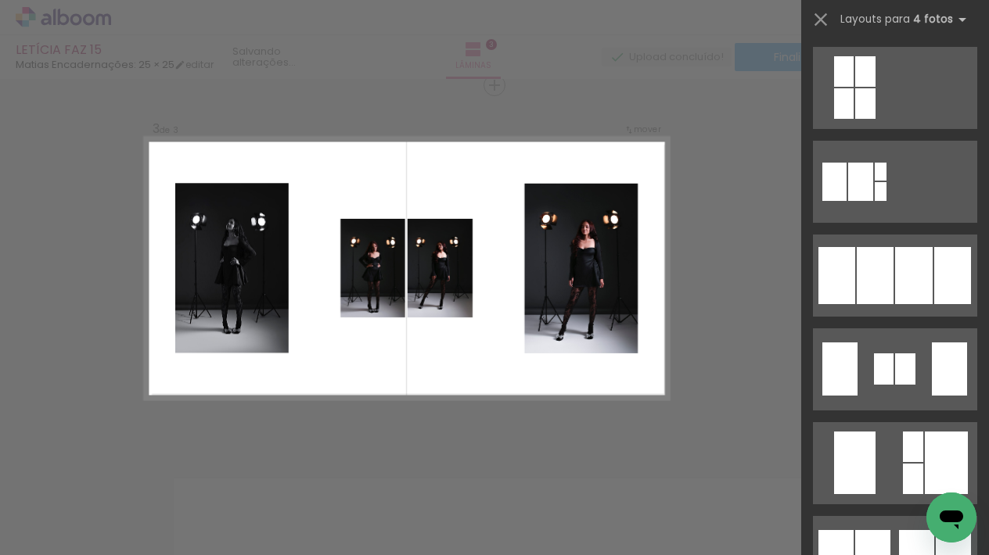
scroll to position [944, 0]
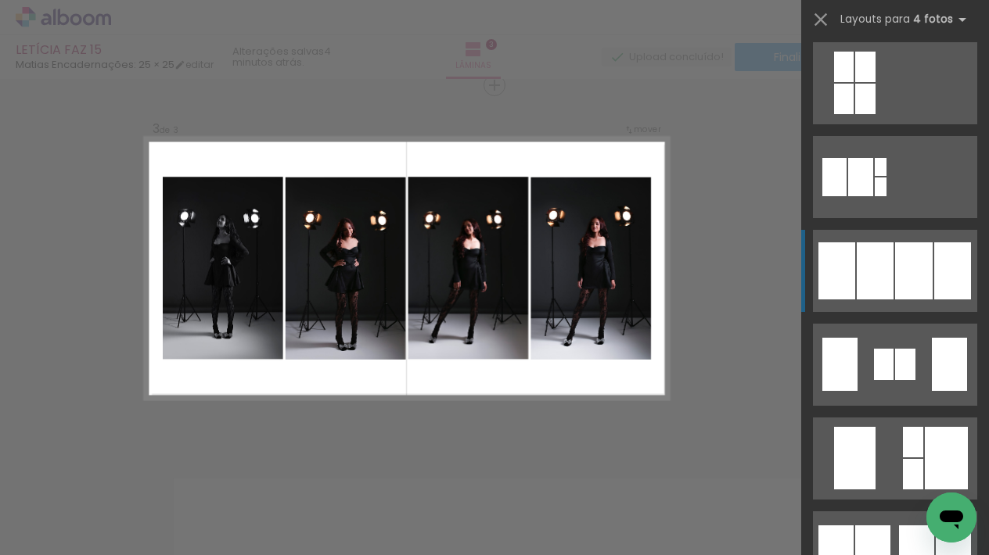
click at [917, 278] on div at bounding box center [914, 270] width 38 height 57
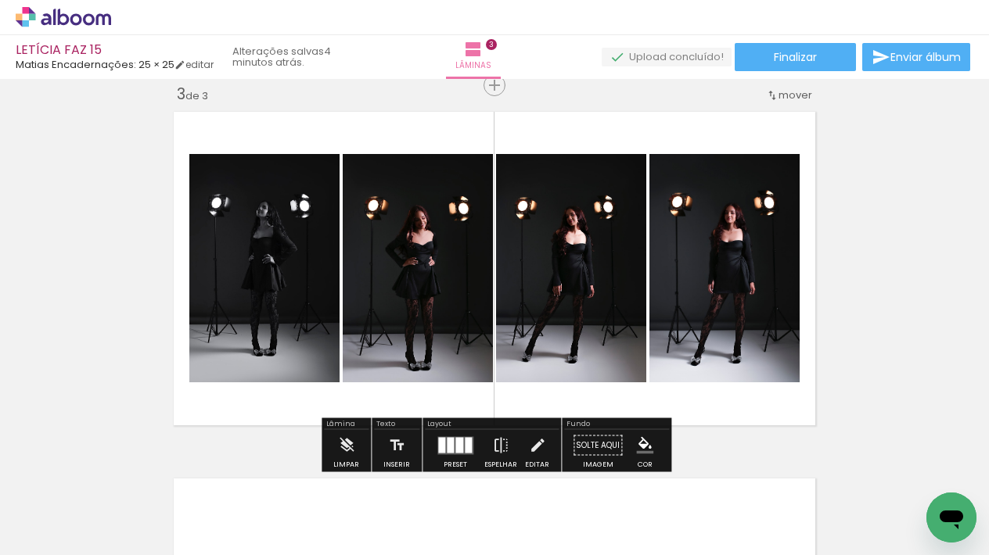
scroll to position [0, 0]
click at [491, 84] on span "Inserir lâmina" at bounding box center [501, 86] width 61 height 10
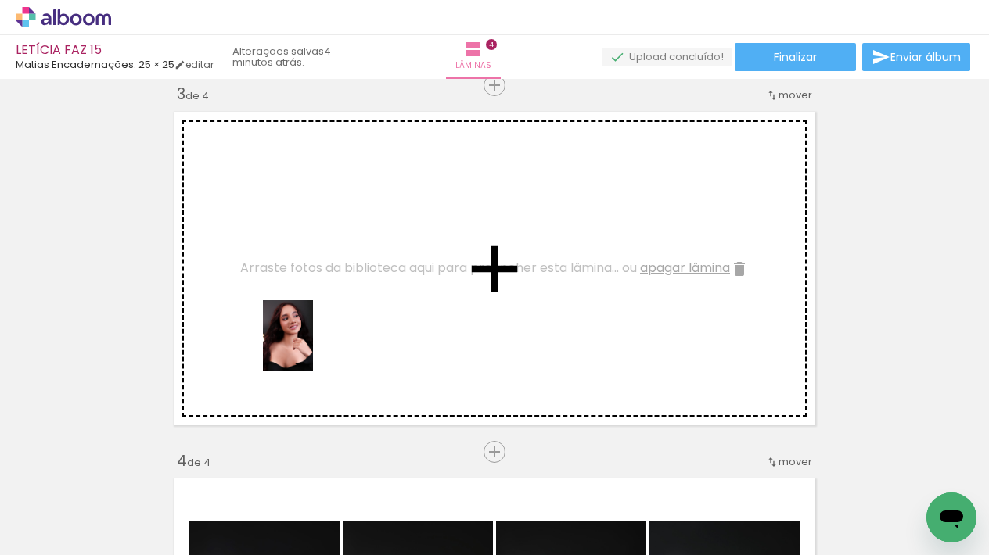
drag, startPoint x: 276, startPoint y: 454, endPoint x: 765, endPoint y: 534, distance: 495.4
click at [312, 347] on quentale-workspace at bounding box center [494, 277] width 989 height 555
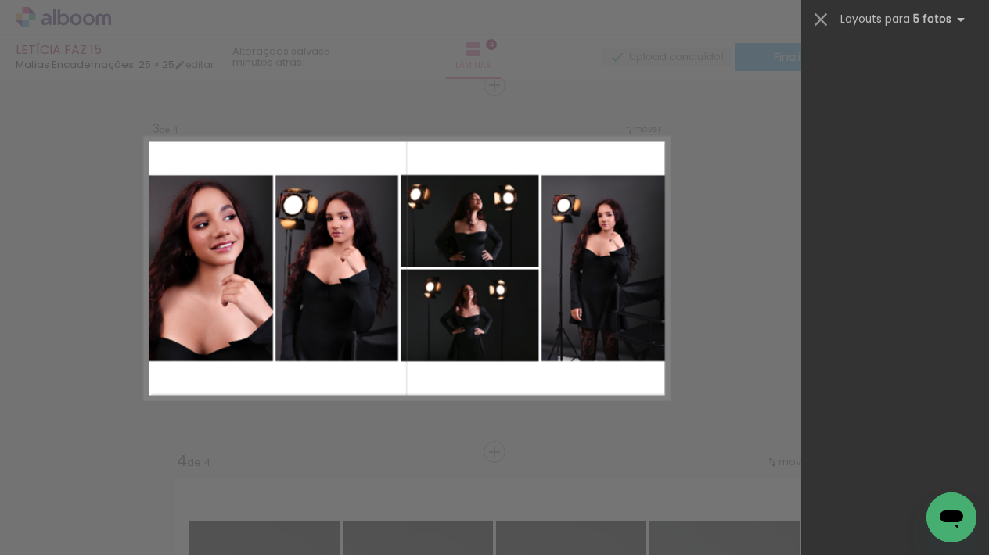
scroll to position [0, 57]
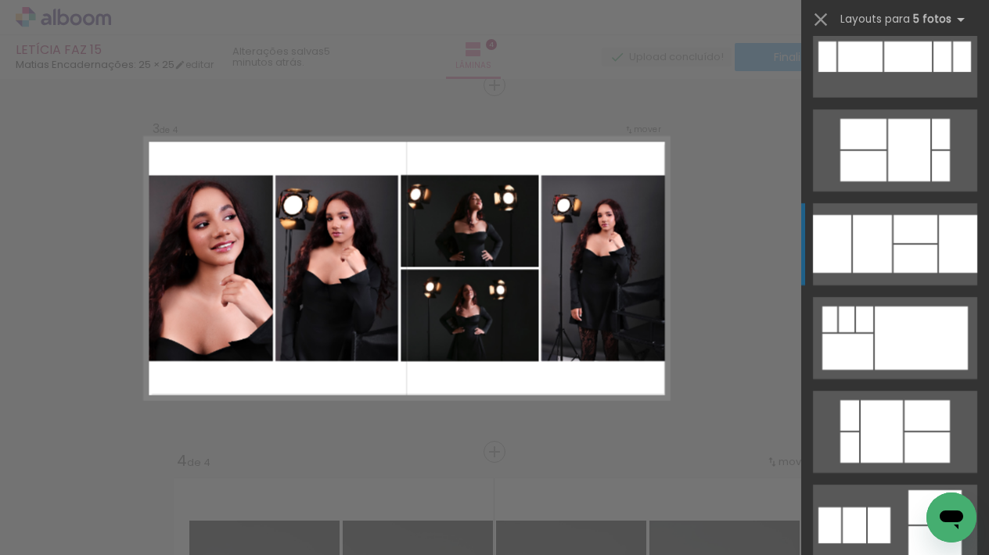
click at [924, 246] on div at bounding box center [915, 259] width 44 height 28
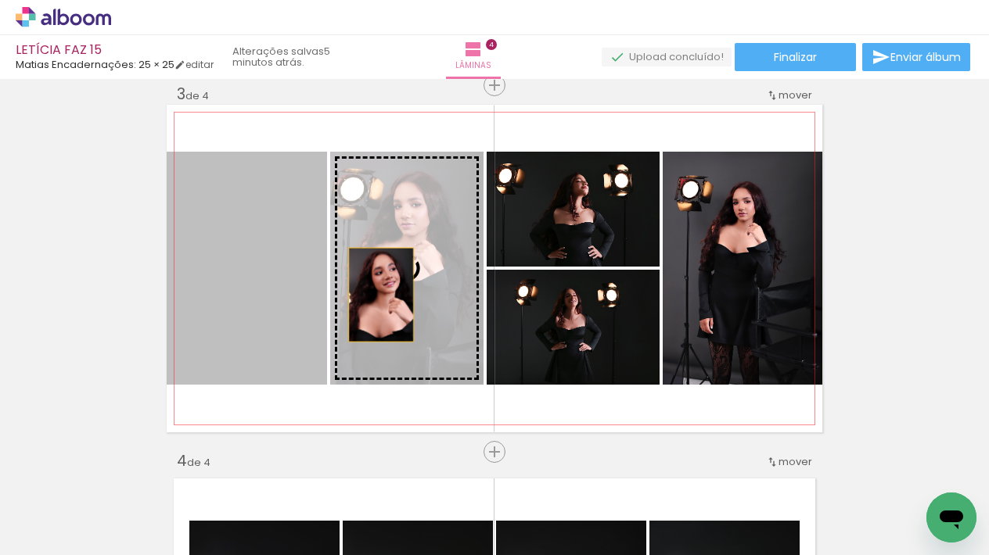
drag, startPoint x: 254, startPoint y: 304, endPoint x: 381, endPoint y: 295, distance: 127.0
click at [0, 0] on slot at bounding box center [0, 0] width 0 height 0
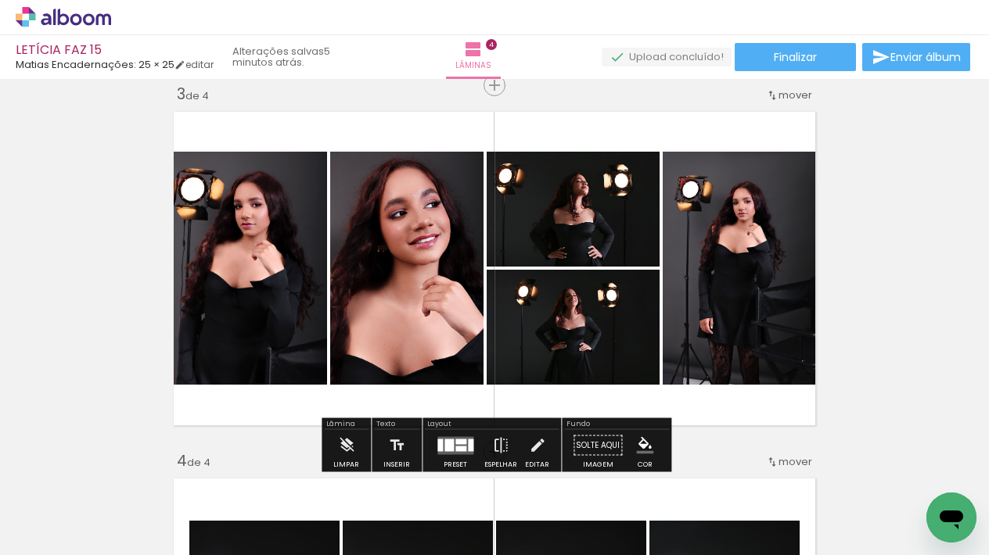
scroll to position [0, 0]
drag, startPoint x: 276, startPoint y: 428, endPoint x: 345, endPoint y: 416, distance: 69.8
click at [275, 428] on quentale-layouter at bounding box center [494, 269] width 655 height 328
drag, startPoint x: 495, startPoint y: 88, endPoint x: 649, endPoint y: 178, distance: 178.4
click at [504, 88] on span "Inserir lâmina" at bounding box center [534, 86] width 61 height 10
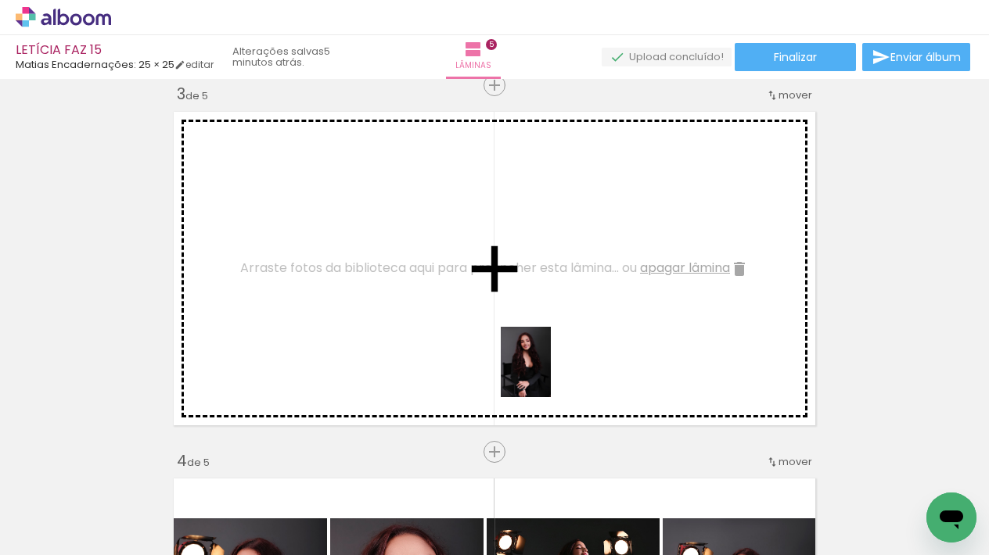
drag, startPoint x: 546, startPoint y: 518, endPoint x: 547, endPoint y: 374, distance: 143.9
click at [547, 374] on quentale-workspace at bounding box center [494, 277] width 989 height 555
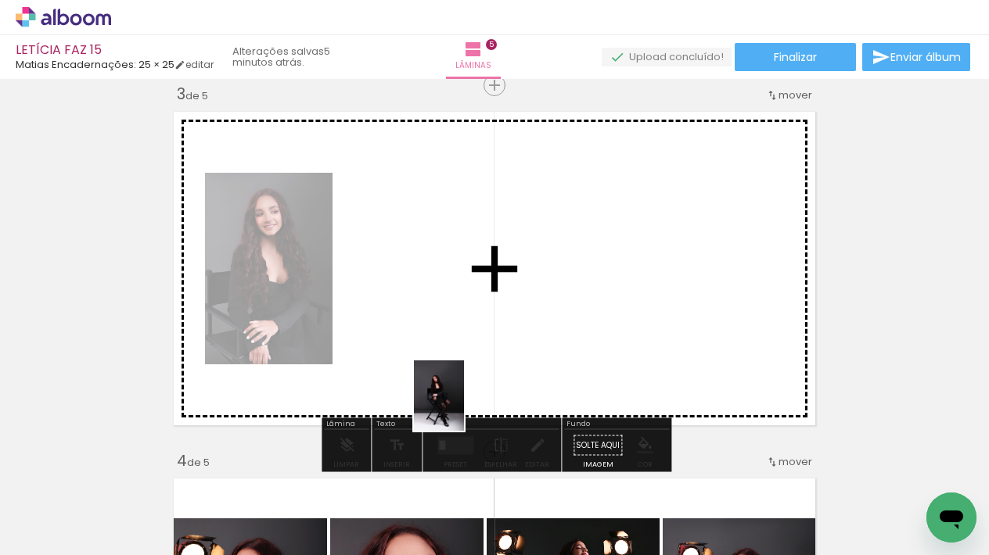
drag, startPoint x: 456, startPoint y: 511, endPoint x: 367, endPoint y: 511, distance: 89.2
click at [460, 374] on quentale-workspace at bounding box center [494, 277] width 989 height 555
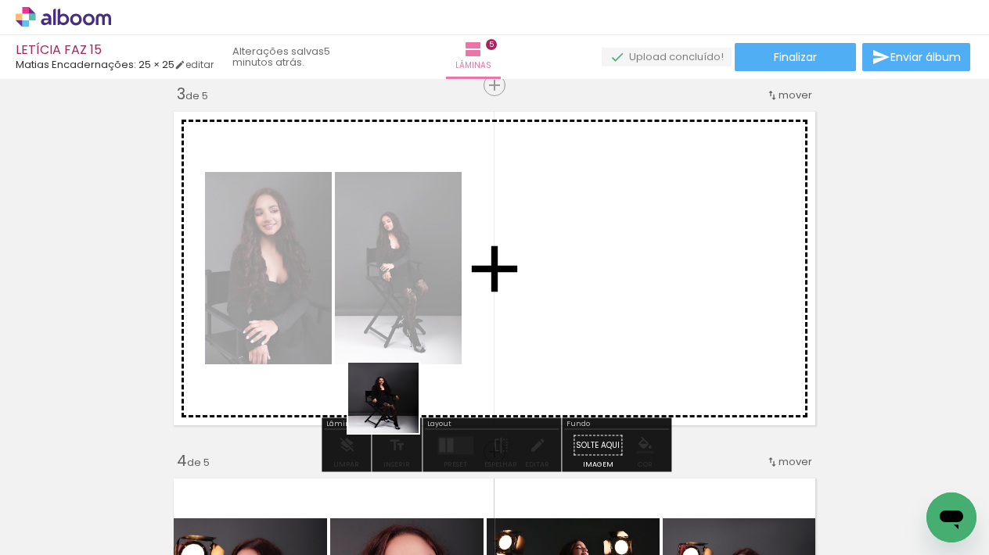
drag, startPoint x: 371, startPoint y: 493, endPoint x: 426, endPoint y: 358, distance: 145.2
click at [426, 358] on quentale-workspace at bounding box center [494, 277] width 989 height 555
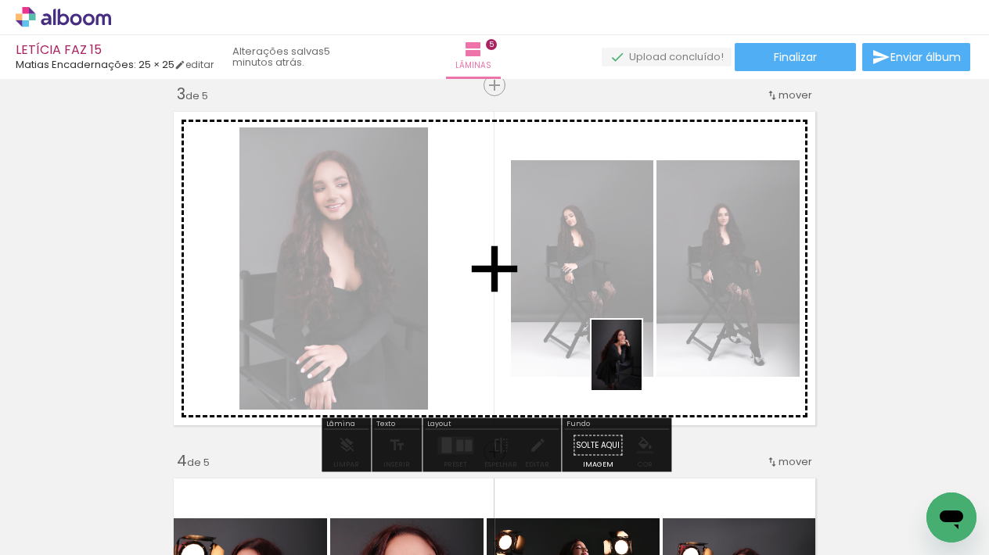
drag, startPoint x: 632, startPoint y: 508, endPoint x: 637, endPoint y: 364, distance: 144.8
click at [637, 364] on quentale-workspace at bounding box center [494, 277] width 989 height 555
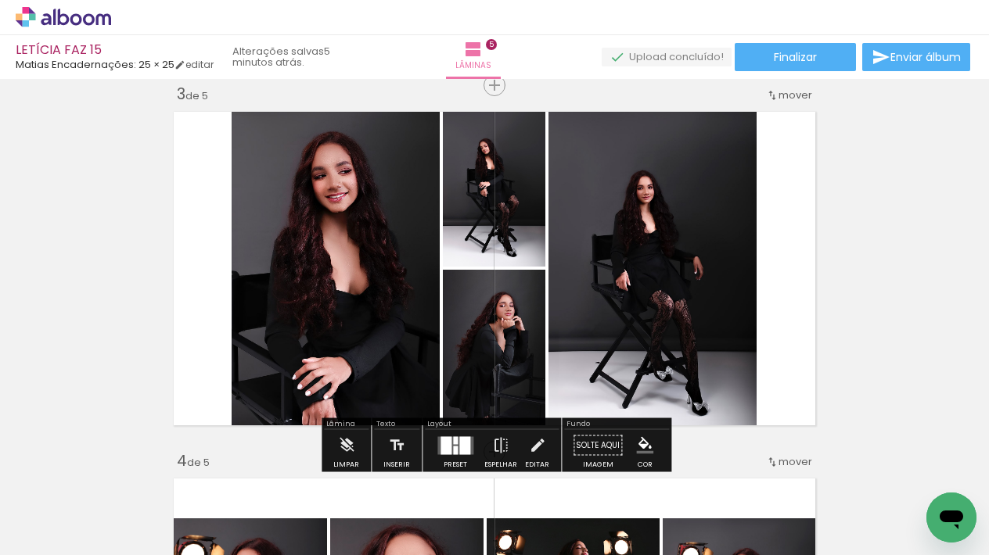
click at [453, 443] on div at bounding box center [455, 440] width 5 height 8
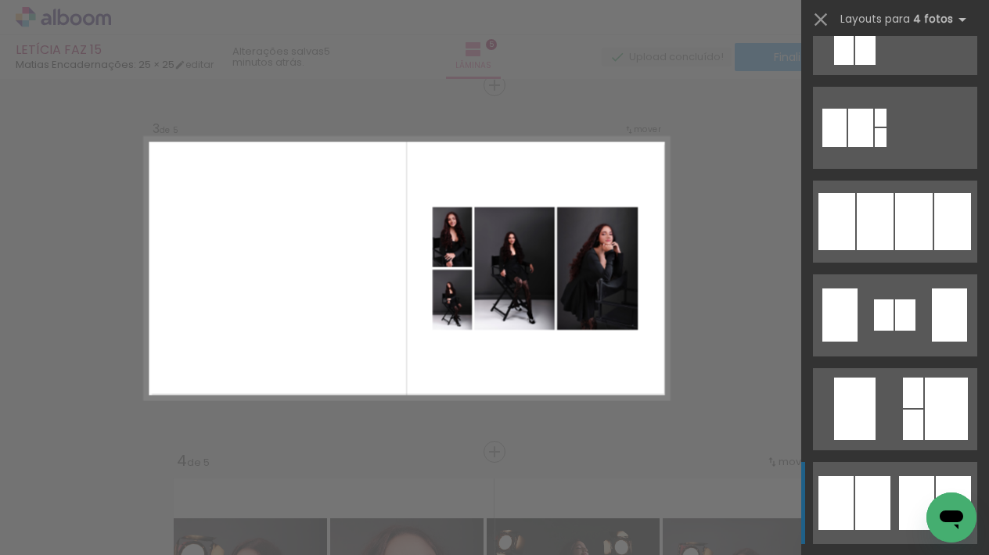
scroll to position [996, 0]
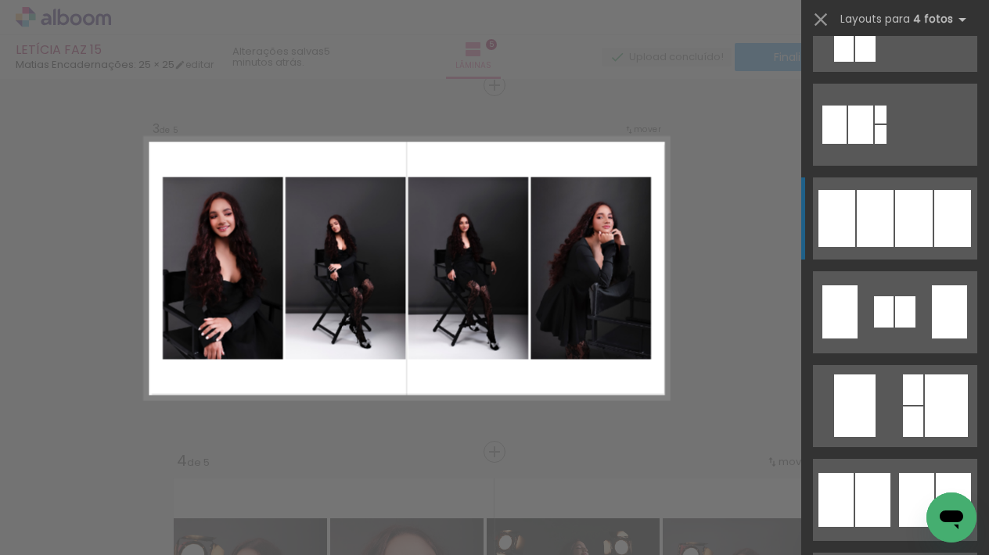
click at [863, 210] on div at bounding box center [874, 218] width 37 height 57
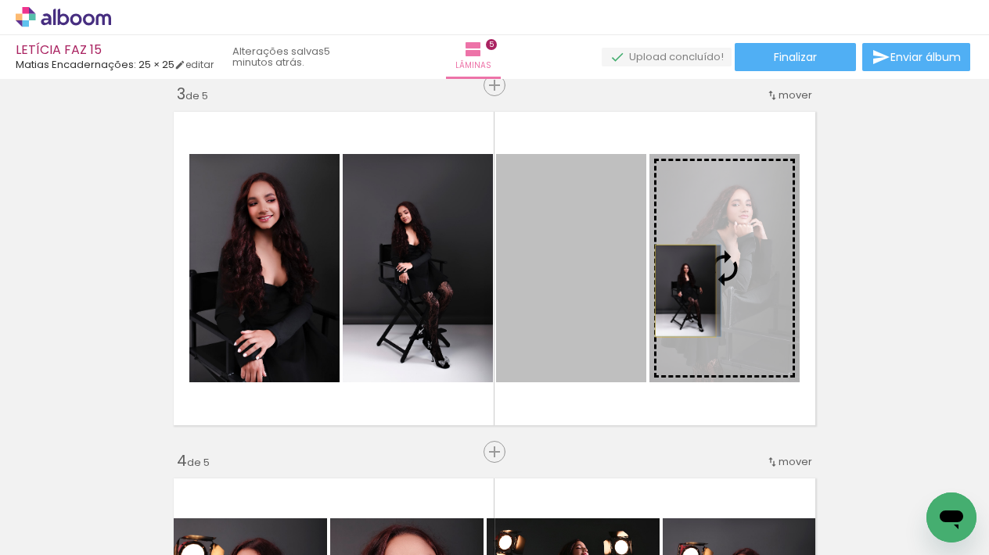
drag, startPoint x: 576, startPoint y: 292, endPoint x: 565, endPoint y: 286, distance: 12.6
click at [0, 0] on slot at bounding box center [0, 0] width 0 height 0
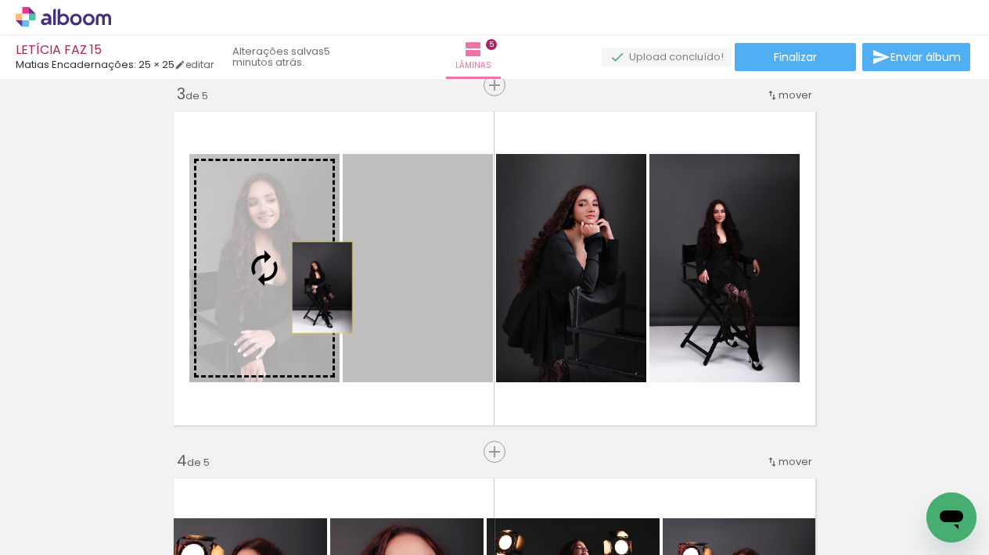
drag, startPoint x: 424, startPoint y: 294, endPoint x: 322, endPoint y: 287, distance: 101.9
click at [0, 0] on slot at bounding box center [0, 0] width 0 height 0
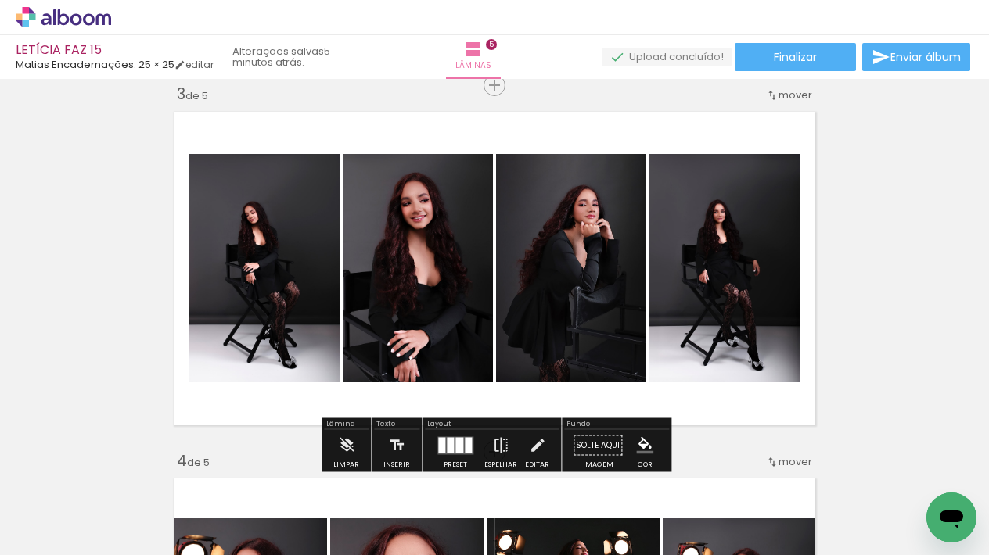
scroll to position [0, 0]
click at [846, 189] on div "Inserir lâmina 1 de 5 Inserir lâmina 2 de 5 Inserir lâmina 3 de 5 Inserir lâmin…" at bounding box center [494, 431] width 989 height 2201
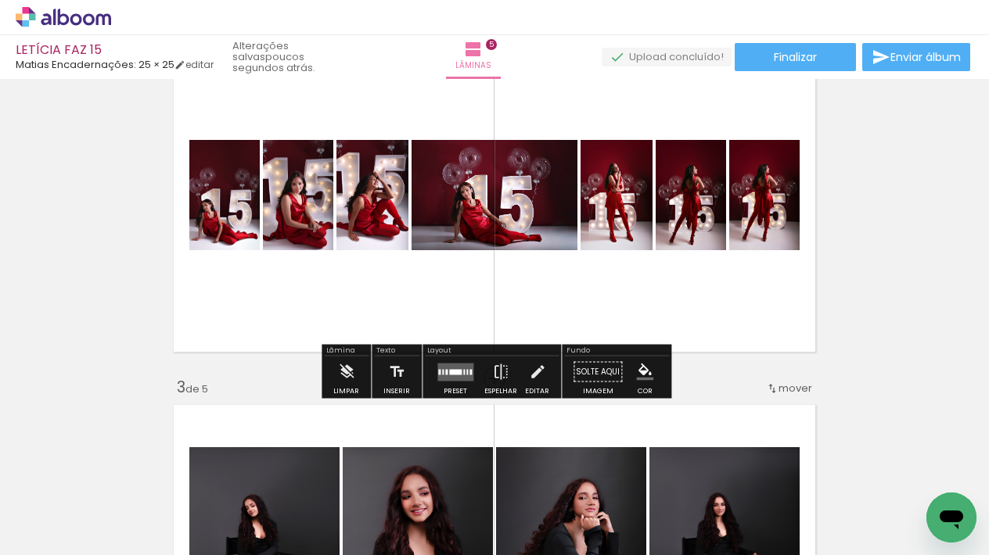
scroll to position [461, 0]
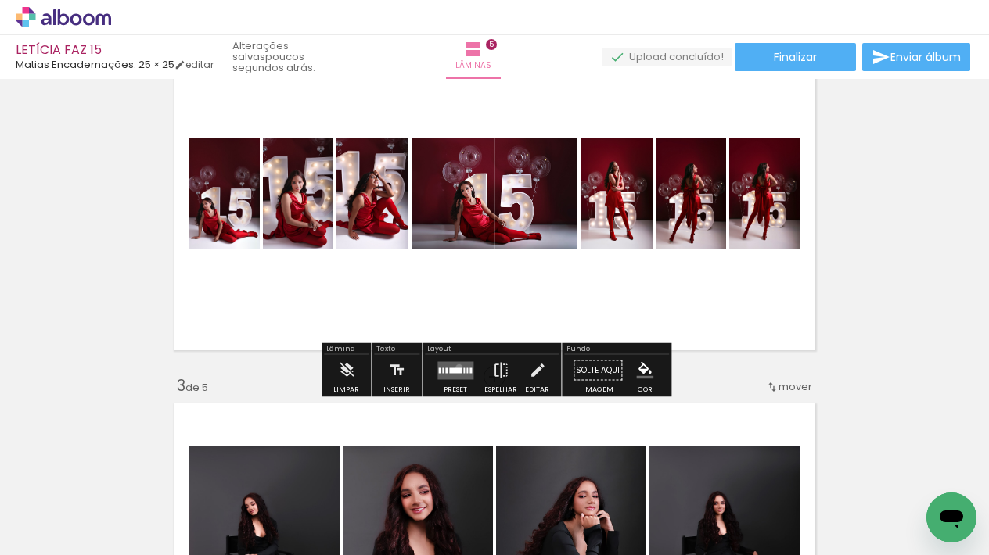
click at [454, 367] on quentale-layouter at bounding box center [455, 370] width 36 height 18
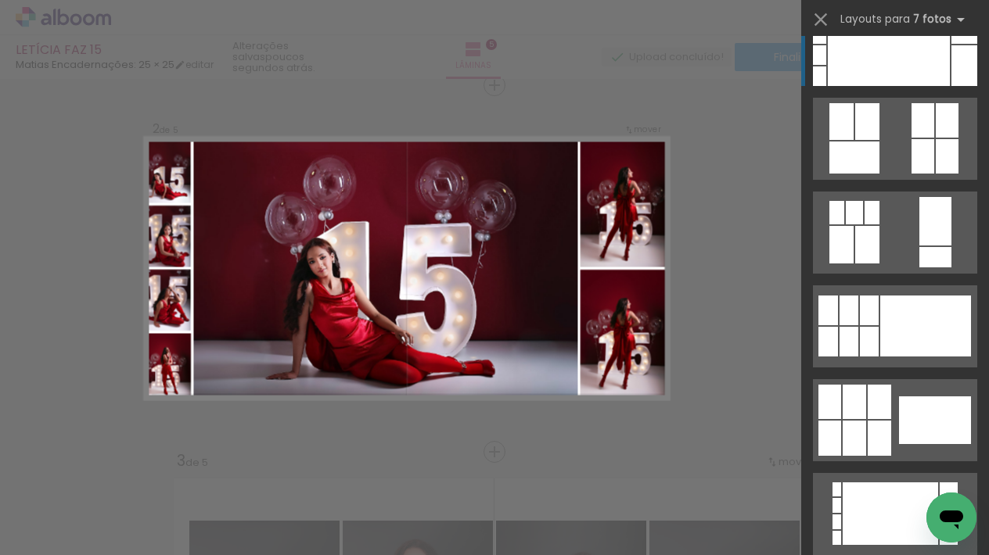
scroll to position [350, 0]
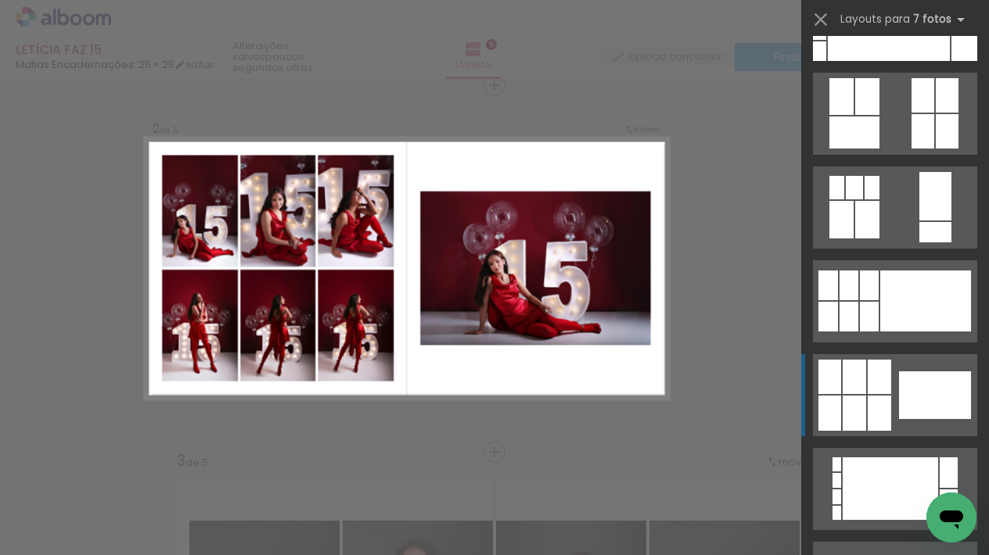
click at [892, 384] on quentale-layouter at bounding box center [895, 395] width 164 height 82
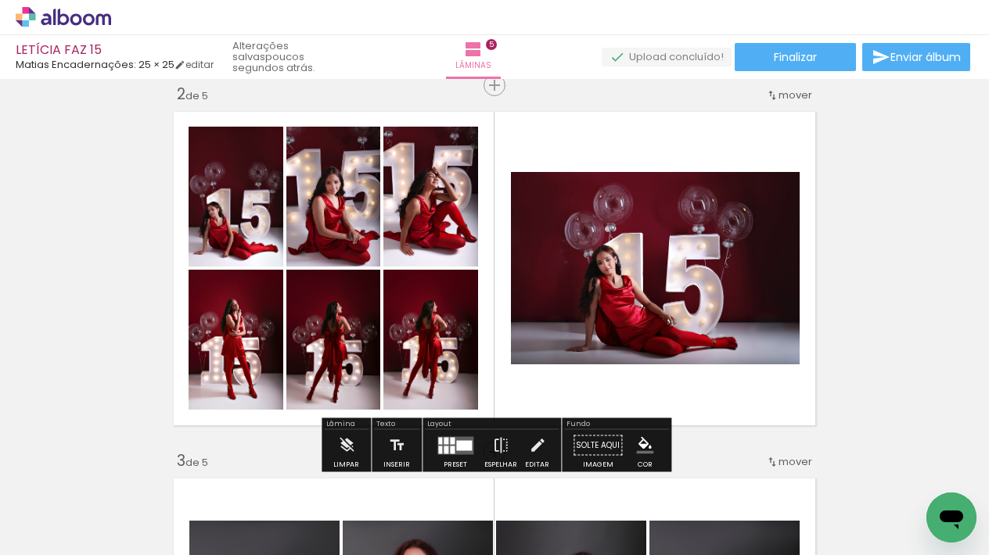
click at [350, 338] on paper-item at bounding box center [336, 336] width 28 height 11
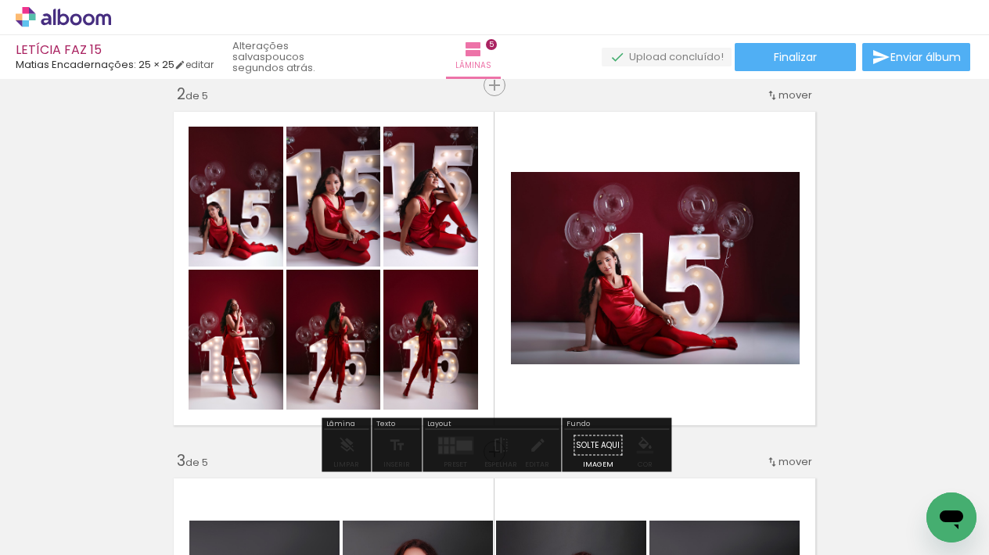
drag, startPoint x: 350, startPoint y: 338, endPoint x: 404, endPoint y: 308, distance: 61.6
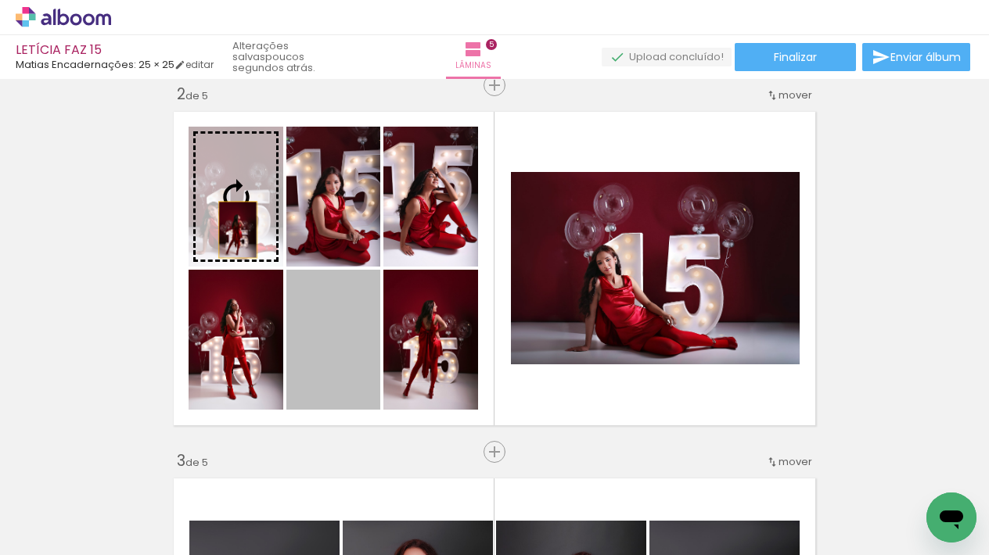
drag, startPoint x: 325, startPoint y: 341, endPoint x: 429, endPoint y: 217, distance: 162.1
click at [0, 0] on slot at bounding box center [0, 0] width 0 height 0
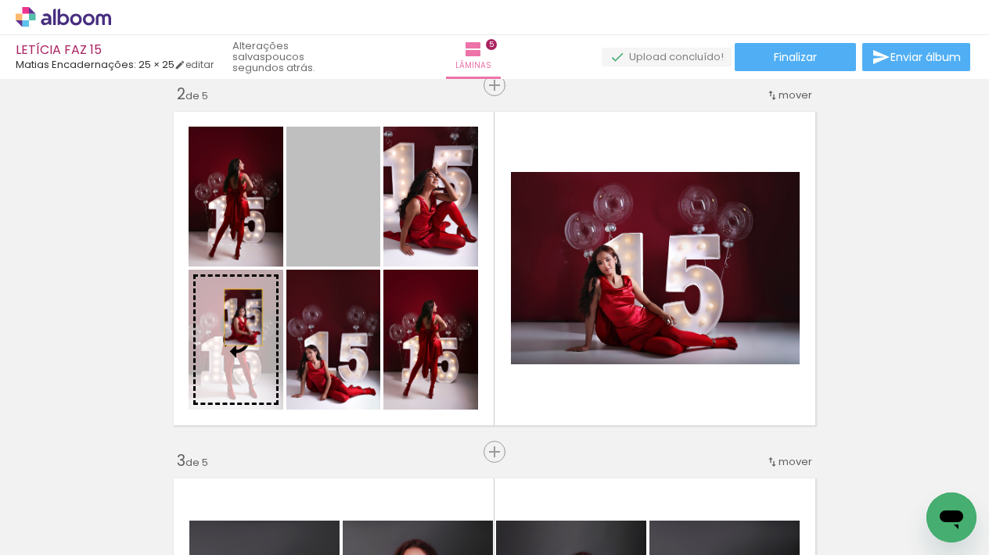
drag, startPoint x: 341, startPoint y: 216, endPoint x: 396, endPoint y: 218, distance: 55.6
click at [0, 0] on slot at bounding box center [0, 0] width 0 height 0
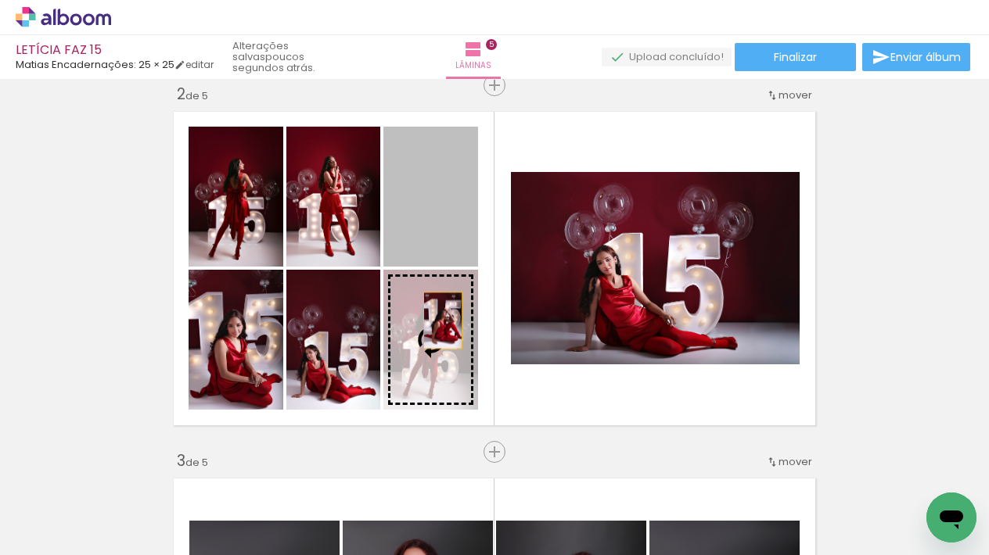
drag, startPoint x: 440, startPoint y: 208, endPoint x: 511, endPoint y: 318, distance: 130.6
click at [0, 0] on slot at bounding box center [0, 0] width 0 height 0
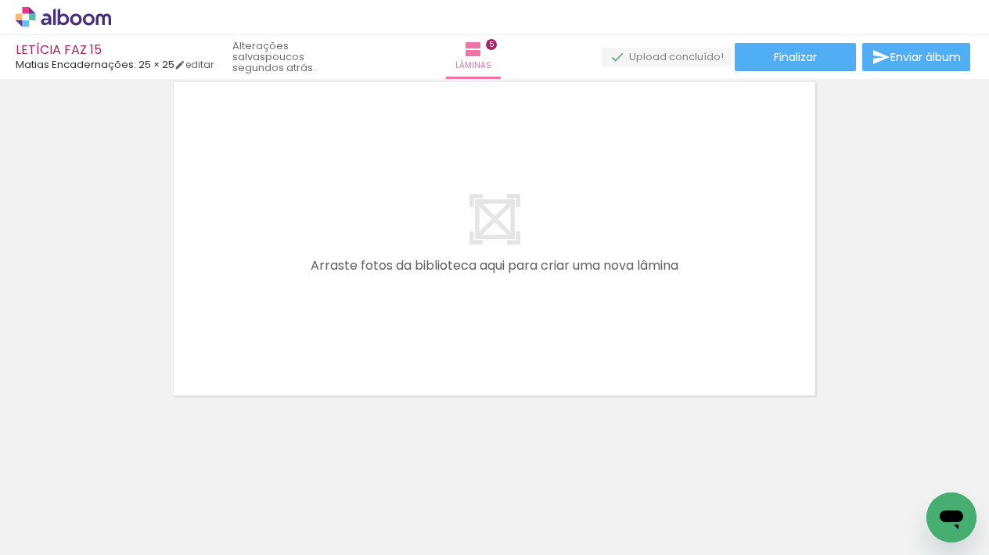
scroll to position [1883, 0]
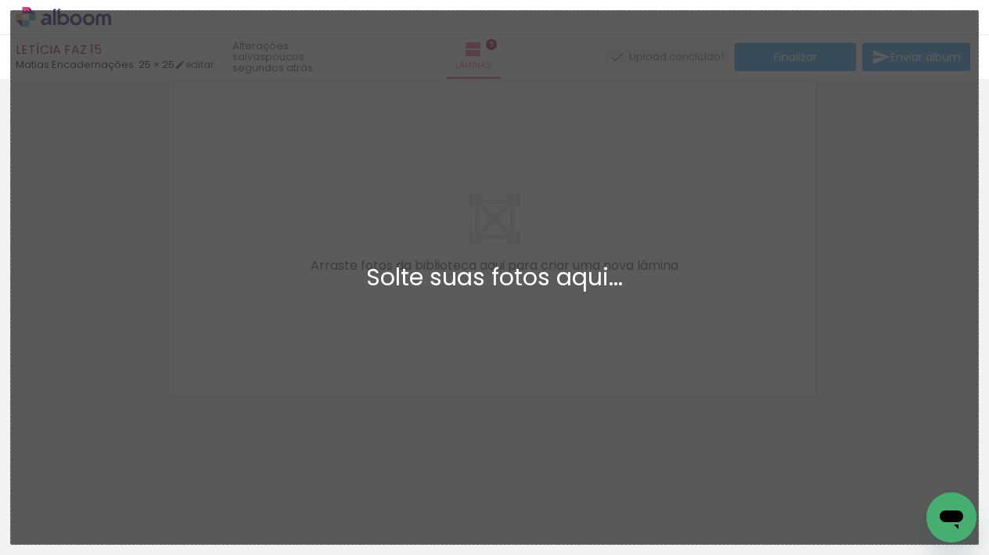
drag, startPoint x: 752, startPoint y: 420, endPoint x: 770, endPoint y: 417, distance: 18.3
click at [752, 420] on div "Adicionar Fotos Solte suas fotos aqui..." at bounding box center [494, 277] width 967 height 533
